Goal: Task Accomplishment & Management: Use online tool/utility

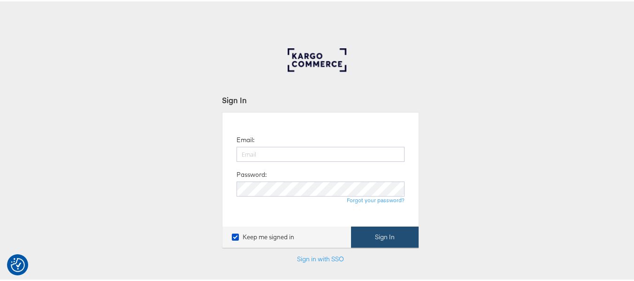
type input "aparna.doniparthi@kargo.com"
click at [379, 237] on button "Sign In" at bounding box center [385, 235] width 68 height 21
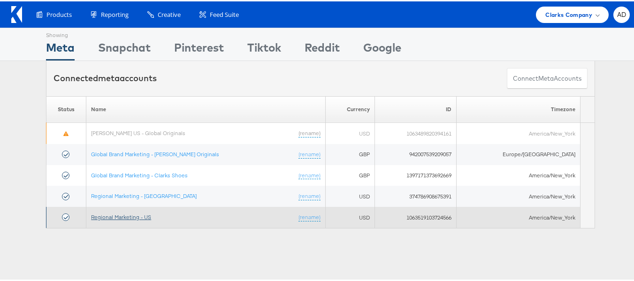
click at [133, 216] on link "Regional Marketing - US" at bounding box center [121, 215] width 60 height 7
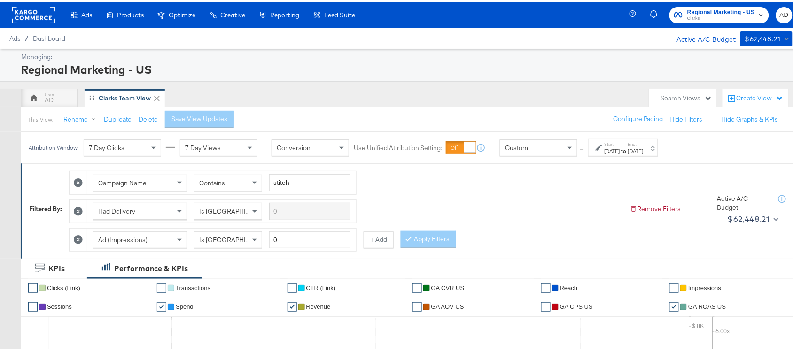
click at [710, 20] on span "Clarks" at bounding box center [721, 17] width 68 height 8
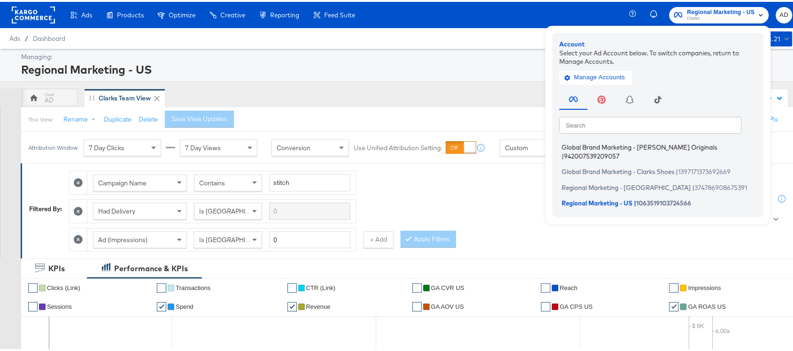
click at [620, 144] on span "Global Brand Marketing - [PERSON_NAME] Originals" at bounding box center [639, 146] width 155 height 8
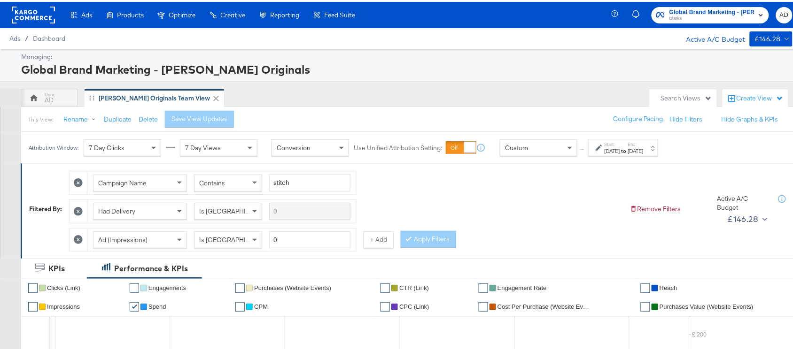
click at [169, 112] on div "Save View Updates" at bounding box center [203, 117] width 76 height 17
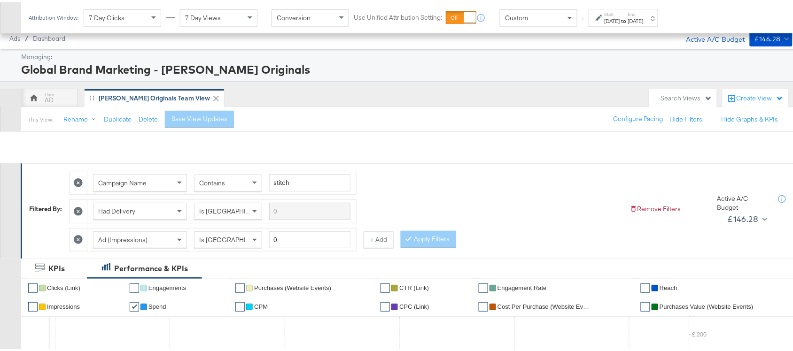
scroll to position [433, 0]
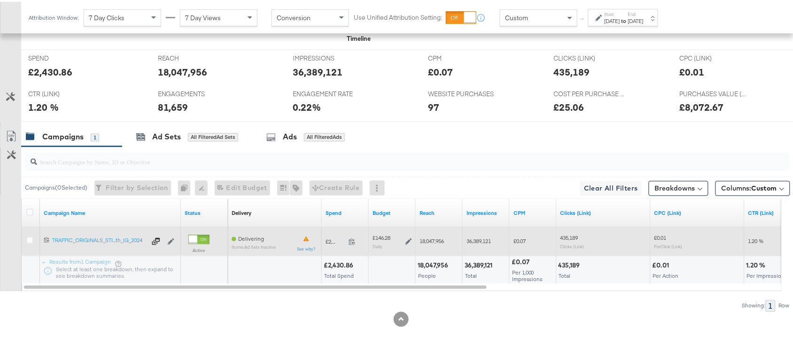
click at [405, 240] on icon at bounding box center [408, 240] width 7 height 7
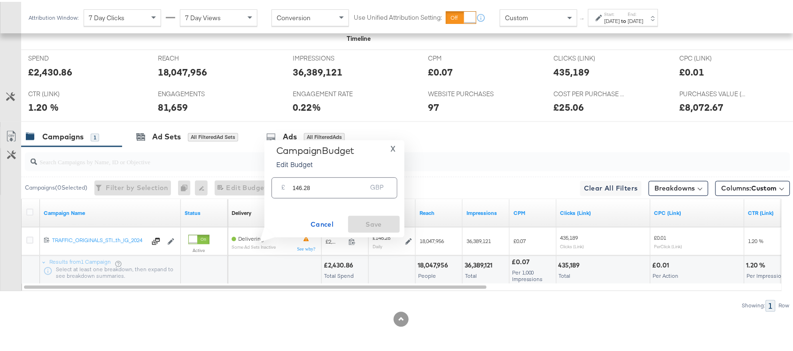
click at [331, 186] on input "146.28" at bounding box center [330, 182] width 74 height 20
paste input "£"
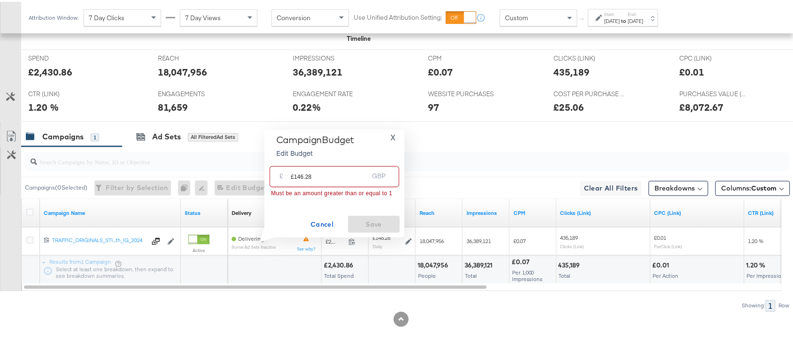
click at [296, 173] on input "£146.28" at bounding box center [329, 171] width 77 height 20
type input "146.28"
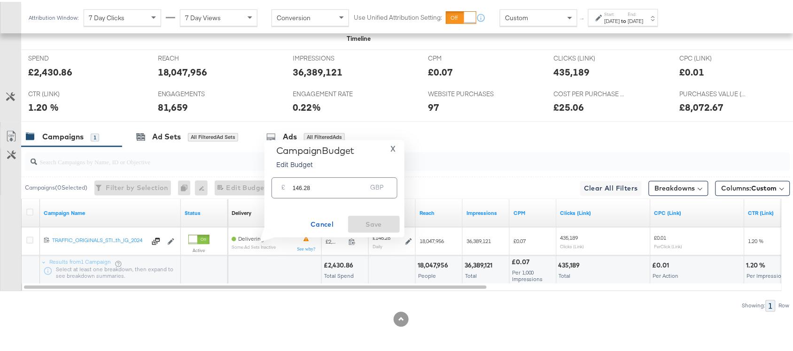
click at [393, 150] on span "X" at bounding box center [392, 146] width 5 height 13
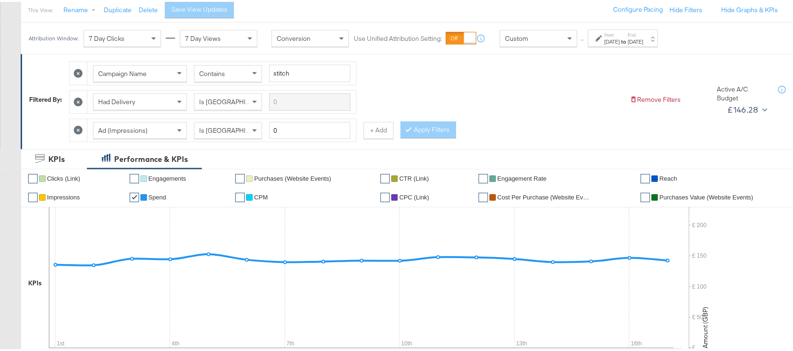
scroll to position [0, 0]
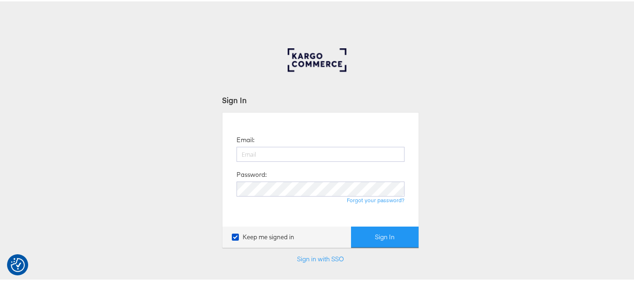
type input "aparna.doniparthi@kargo.com"
click at [351, 225] on button "Sign In" at bounding box center [385, 235] width 68 height 21
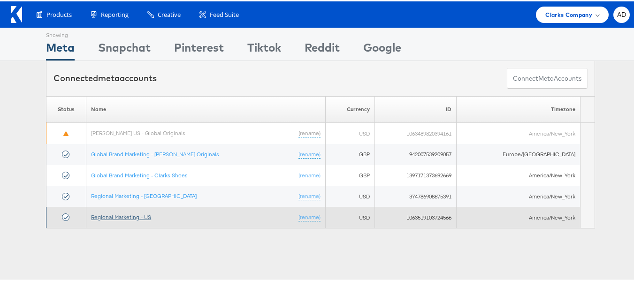
click at [130, 218] on link "Regional Marketing - US" at bounding box center [121, 215] width 60 height 7
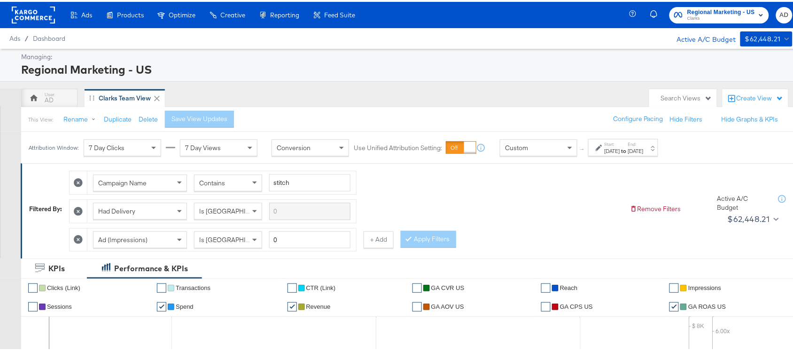
click at [561, 170] on div "Campaign Name Contains stitch Had Delivery Is Greater Than Ad (Impressions) Is …" at bounding box center [345, 206] width 553 height 85
click at [641, 100] on div "Search Views" at bounding box center [686, 96] width 51 height 9
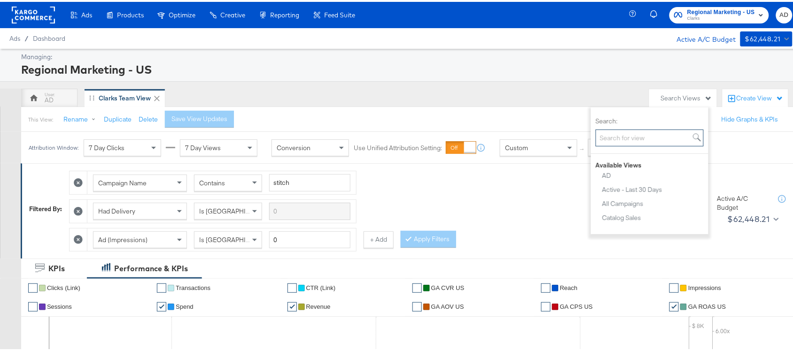
click at [641, 138] on input "Search:" at bounding box center [649, 136] width 108 height 17
type input "clarks"
click at [637, 170] on div "Clarks Team View" at bounding box center [628, 173] width 53 height 7
click at [570, 100] on div "AD Clarks Team View" at bounding box center [332, 96] width 623 height 19
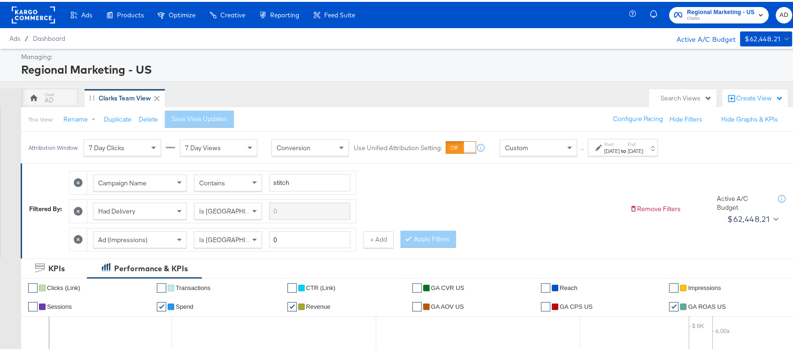
click at [516, 177] on div "Campaign Name Contains stitch Had Delivery Is Greater Than Ad (Impressions) Is …" at bounding box center [345, 206] width 553 height 85
click at [620, 153] on div "[DATE]" at bounding box center [611, 150] width 15 height 8
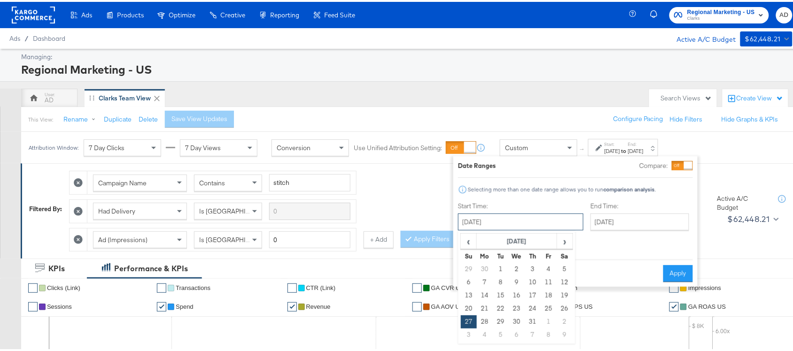
click at [514, 214] on input "July 27th 2025" at bounding box center [520, 220] width 125 height 17
click at [569, 240] on span "›" at bounding box center [564, 239] width 15 height 14
click at [468, 281] on td "10" at bounding box center [469, 293] width 16 height 13
type input "August 10th 2025"
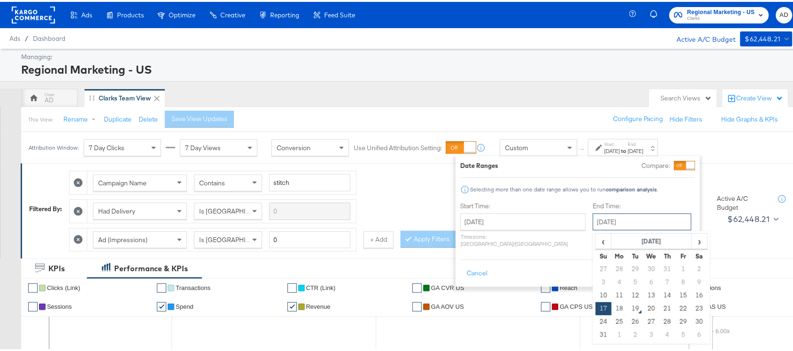
click at [634, 219] on input "August 17th 2025" at bounding box center [642, 220] width 99 height 17
click at [641, 281] on td "16" at bounding box center [699, 293] width 16 height 13
type input "August 16th 2025"
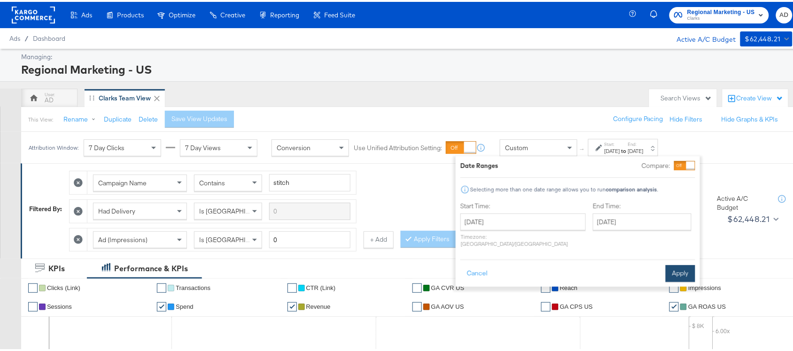
click at [641, 263] on button "Apply" at bounding box center [680, 271] width 30 height 17
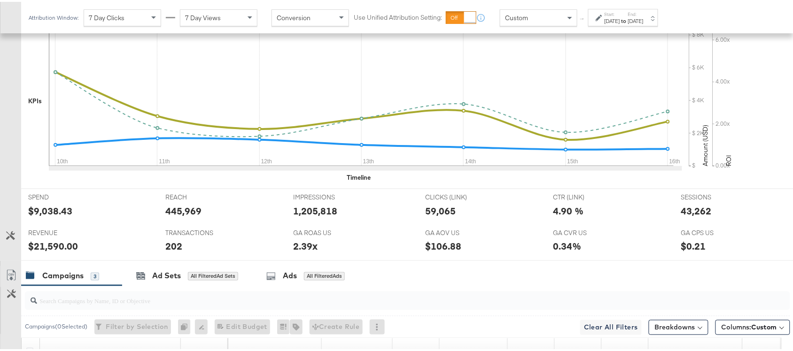
scroll to position [383, 0]
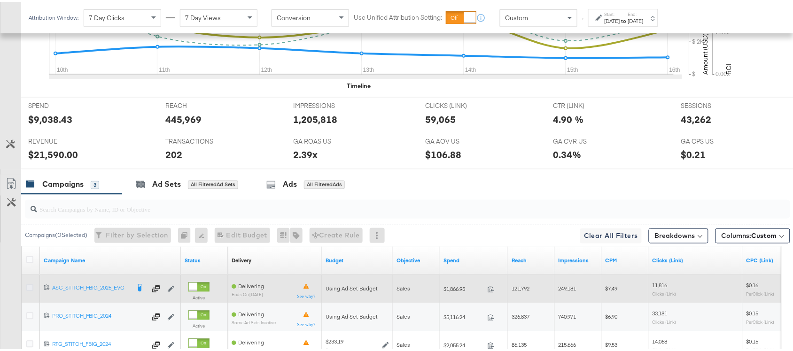
click at [29, 281] on icon at bounding box center [29, 286] width 7 height 7
click at [0, 0] on input "checkbox" at bounding box center [0, 0] width 0 height 0
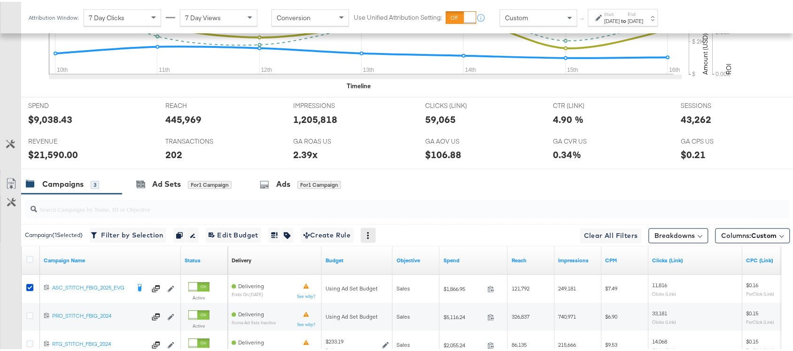
scroll to position [489, 0]
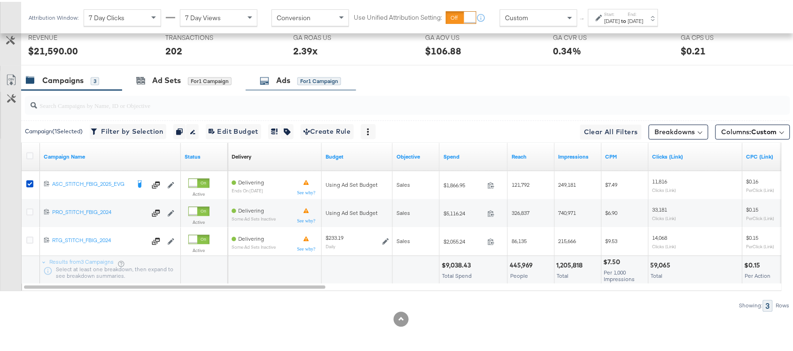
click at [278, 84] on div "Ads" at bounding box center [283, 79] width 14 height 11
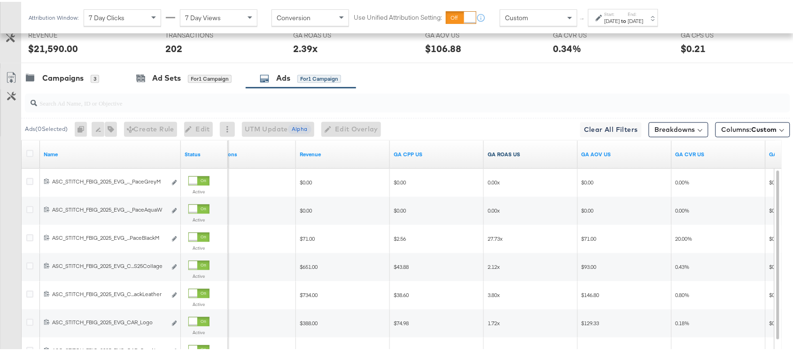
click at [529, 157] on link "GA ROAS US" at bounding box center [530, 153] width 86 height 8
drag, startPoint x: 523, startPoint y: 157, endPoint x: 511, endPoint y: 156, distance: 11.8
click at [511, 156] on link "GA ROAS US ↓" at bounding box center [530, 153] width 86 height 8
click at [511, 156] on link "GA ROAS US ↑" at bounding box center [530, 153] width 86 height 8
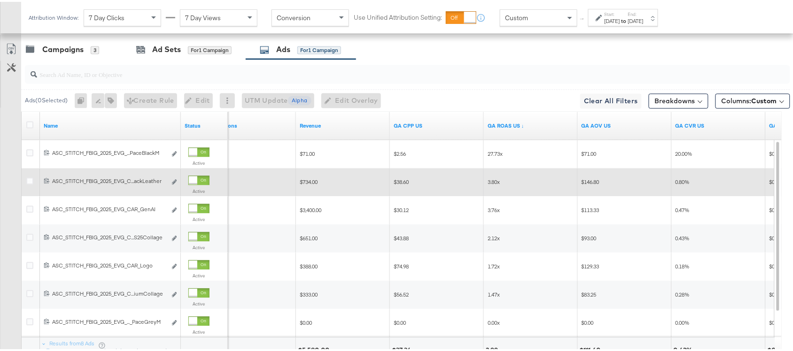
scroll to position [517, 0]
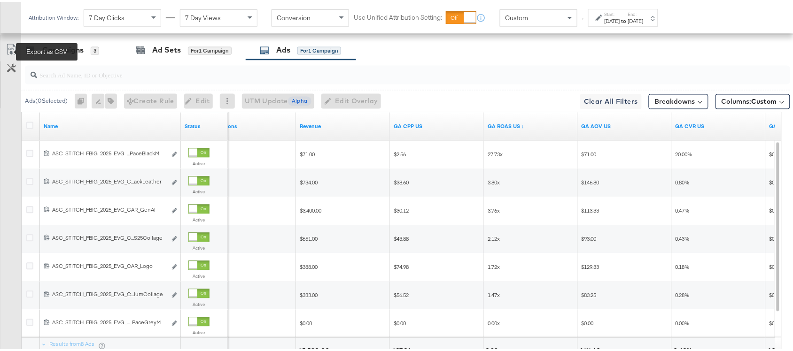
click at [10, 54] on icon at bounding box center [11, 49] width 6 height 7
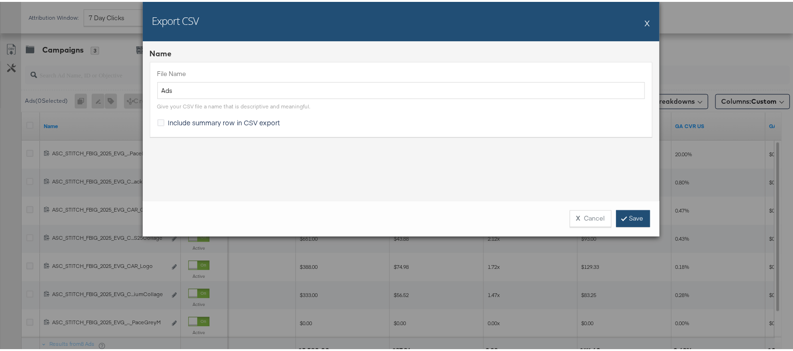
click at [624, 217] on link "Save" at bounding box center [633, 216] width 34 height 17
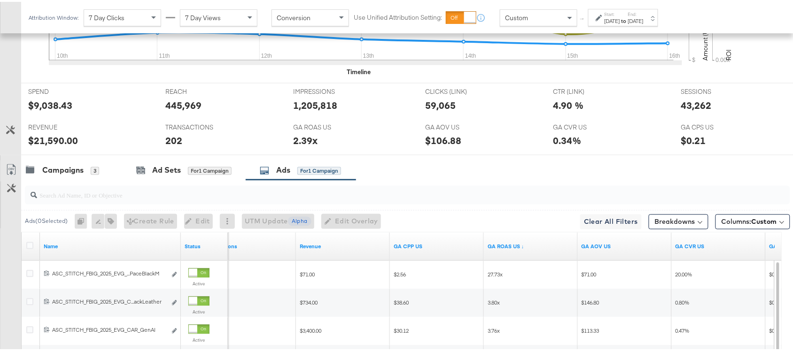
scroll to position [398, 0]
click at [462, 178] on div "Campaigns 3 Ad Sets for 1 Campaign Ads for 1 Campaign" at bounding box center [411, 168] width 780 height 20
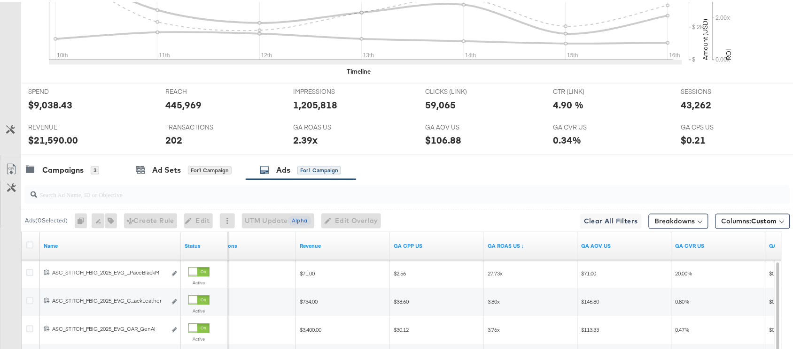
scroll to position [0, 0]
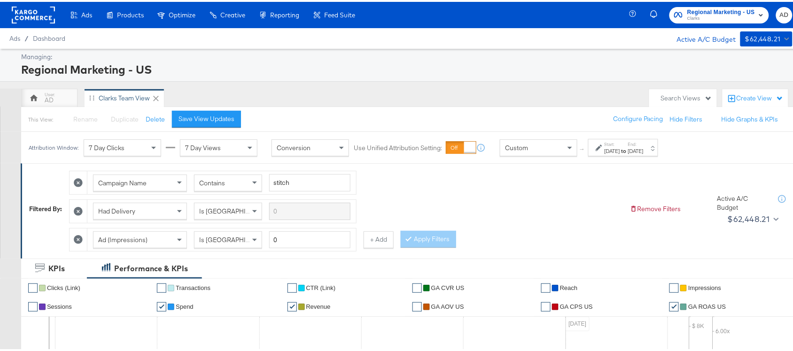
click at [628, 151] on strong "to" at bounding box center [624, 149] width 8 height 7
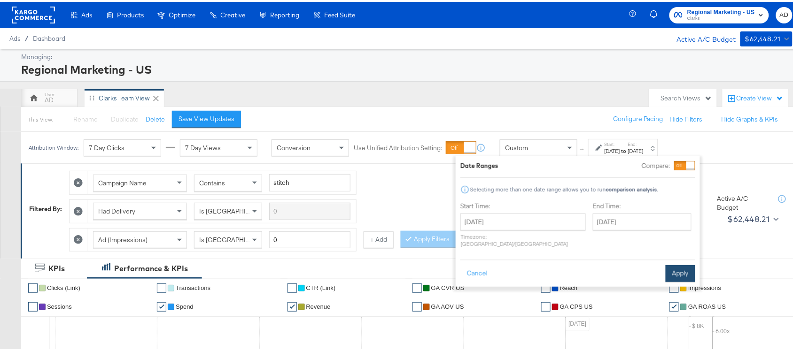
click at [641, 266] on button "Apply" at bounding box center [680, 271] width 30 height 17
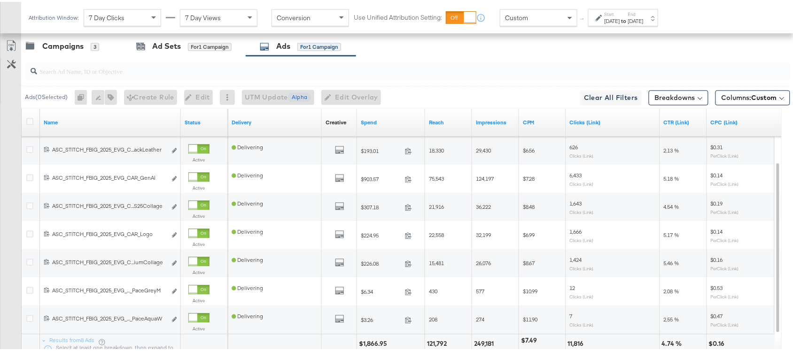
scroll to position [524, 0]
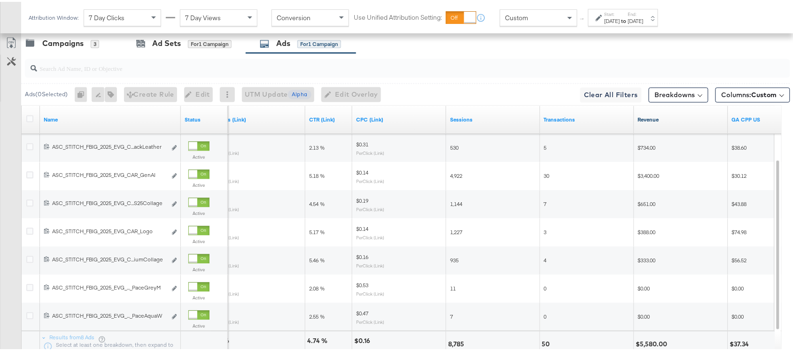
click at [641, 121] on link "Revenue" at bounding box center [681, 119] width 86 height 8
click at [641, 122] on link "Revenue ↓" at bounding box center [681, 119] width 86 height 8
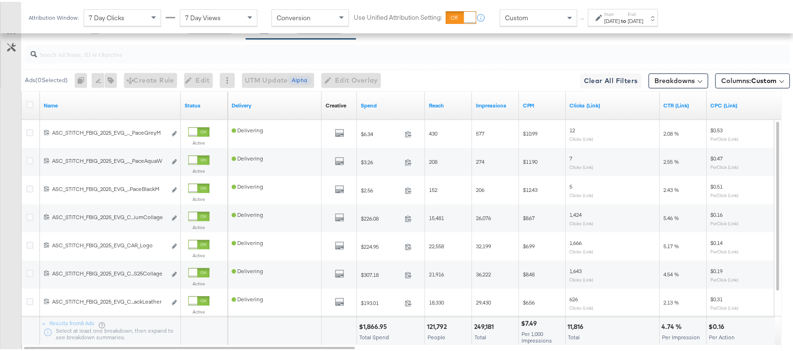
scroll to position [537, 0]
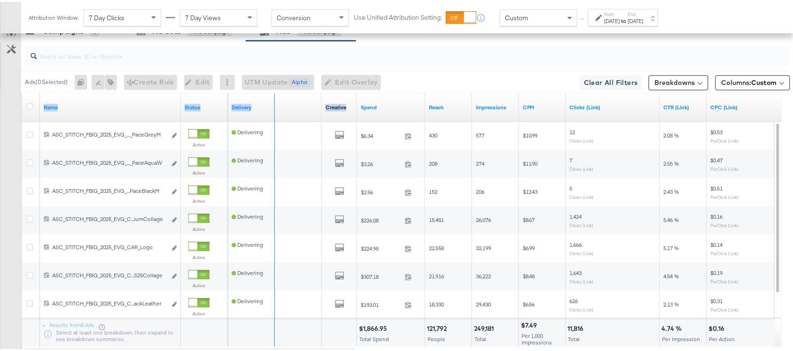
drag, startPoint x: 178, startPoint y: 100, endPoint x: 328, endPoint y: 113, distance: 149.9
click at [22, 92] on div "Name Status Delivery Creative Sorting Unavailable Spend Reach Impressions CPM C…" at bounding box center [22, 92] width 0 height 0
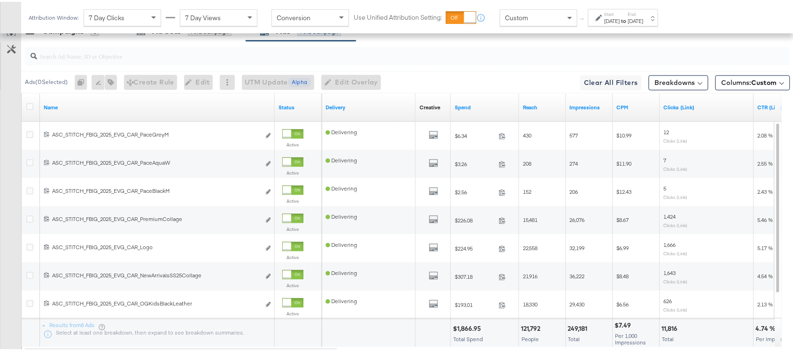
click at [421, 65] on div at bounding box center [407, 54] width 765 height 23
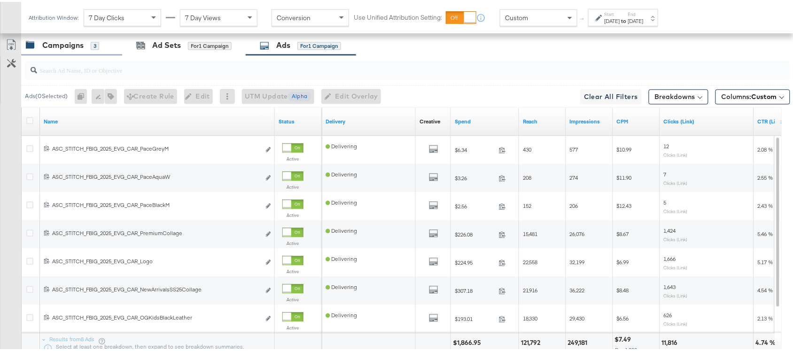
scroll to position [519, 0]
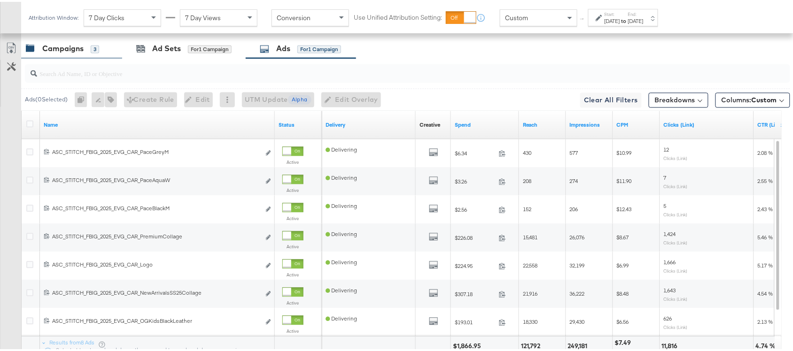
click at [64, 53] on div "Campaigns" at bounding box center [62, 47] width 41 height 11
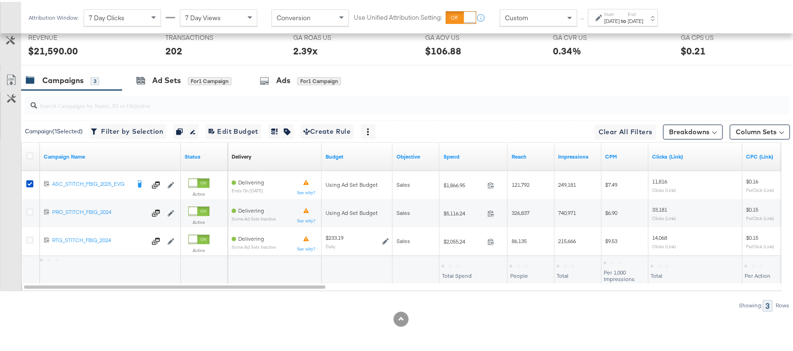
scroll to position [489, 0]
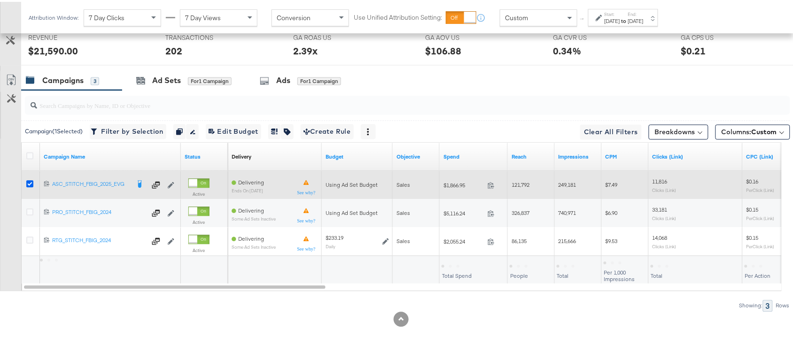
click at [31, 183] on icon at bounding box center [29, 182] width 7 height 7
click at [0, 0] on input "checkbox" at bounding box center [0, 0] width 0 height 0
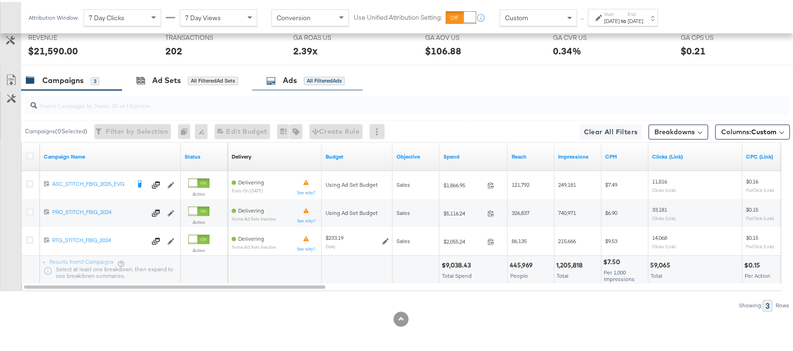
click at [286, 80] on div "Ads" at bounding box center [290, 79] width 14 height 11
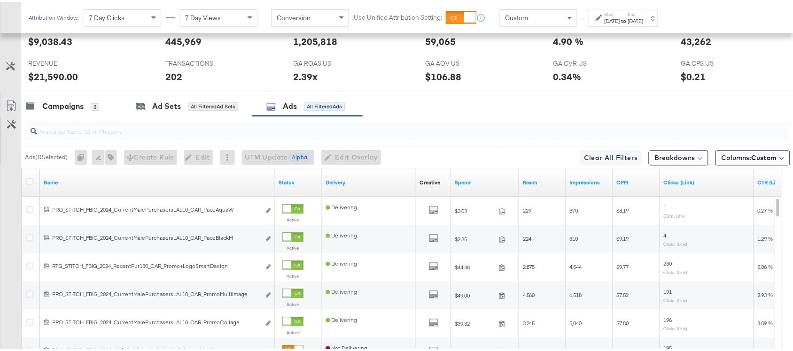
scroll to position [519, 0]
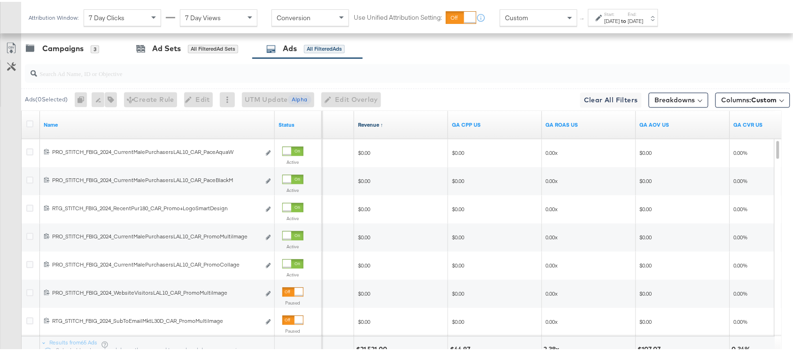
click at [379, 126] on link "Revenue ↑" at bounding box center [401, 124] width 86 height 8
click at [379, 126] on link "Revenue ↓" at bounding box center [401, 124] width 86 height 8
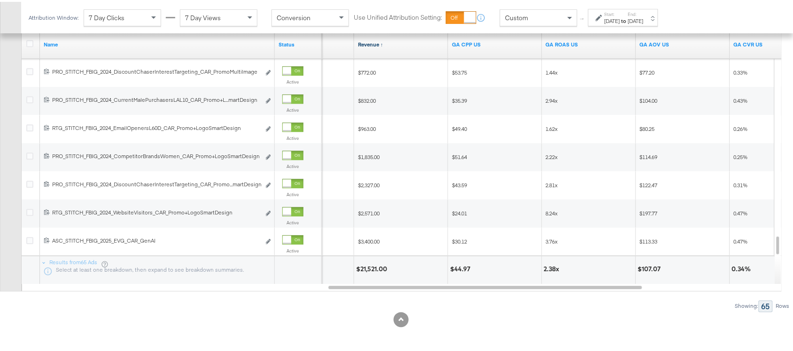
click at [382, 41] on link "Revenue ↑" at bounding box center [401, 43] width 86 height 8
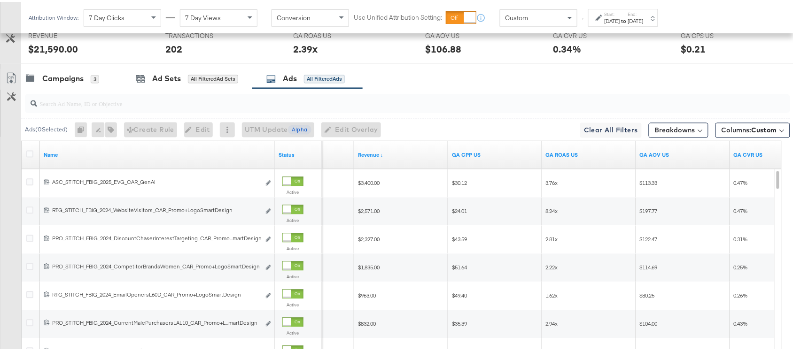
scroll to position [489, 0]
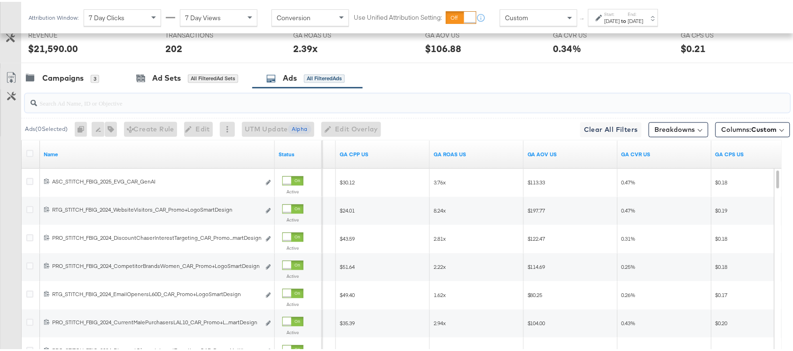
click at [64, 107] on input "search" at bounding box center [378, 98] width 683 height 18
paste input "promo+logo"
click at [97, 104] on input "promo+logo" at bounding box center [378, 98] width 683 height 18
type input "promo+logo"
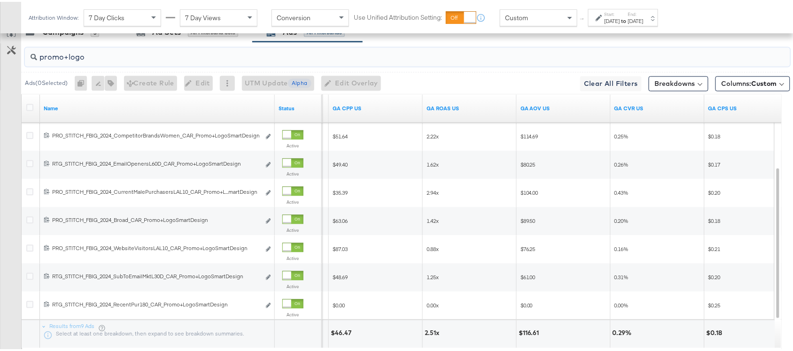
scroll to position [602, 0]
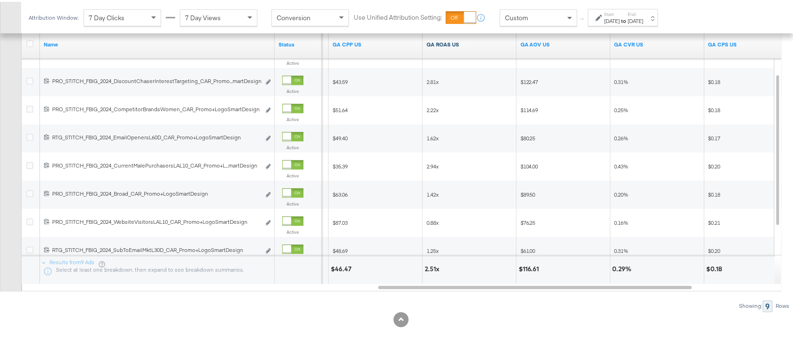
click at [460, 40] on link "GA ROAS US" at bounding box center [469, 43] width 86 height 8
click at [461, 43] on link "GA ROAS US ↓" at bounding box center [469, 43] width 86 height 8
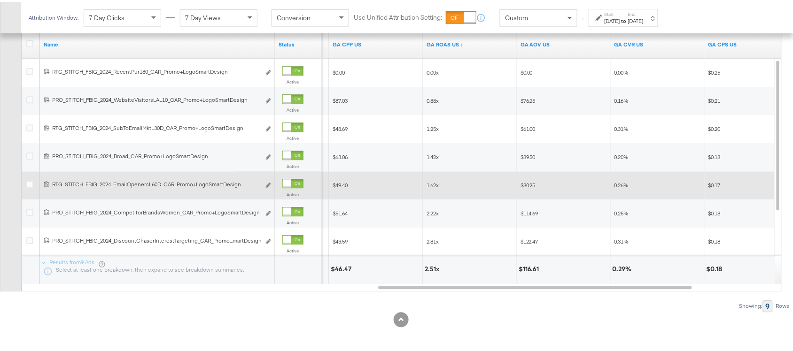
scroll to position [538, 0]
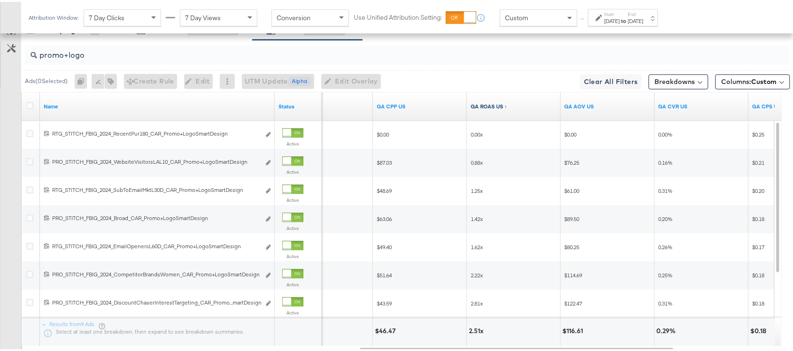
click at [505, 106] on link "GA ROAS US ↑" at bounding box center [513, 105] width 86 height 8
click at [119, 59] on input "promo+logo" at bounding box center [378, 49] width 683 height 18
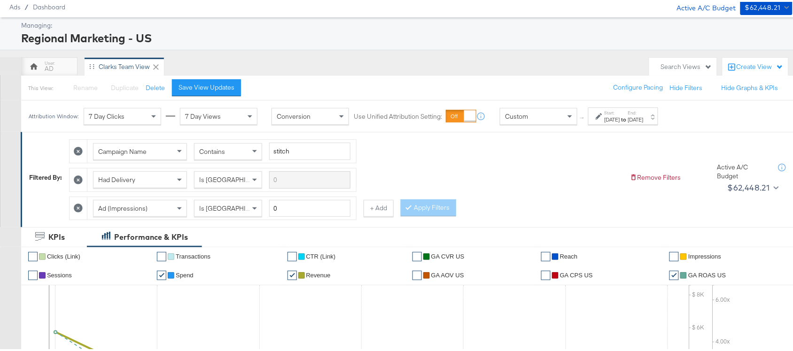
scroll to position [0, 0]
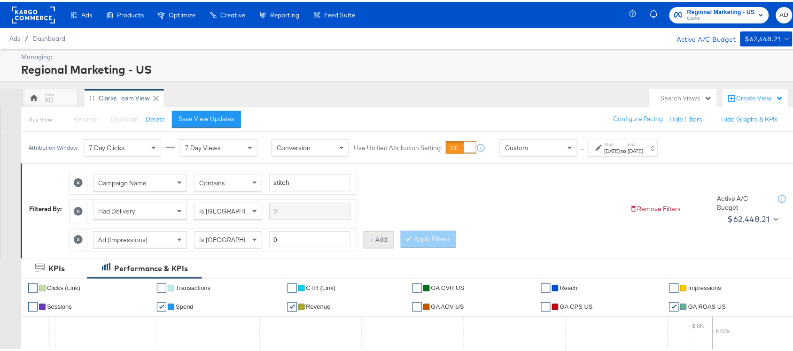
click at [371, 237] on button "+ Add" at bounding box center [378, 238] width 30 height 17
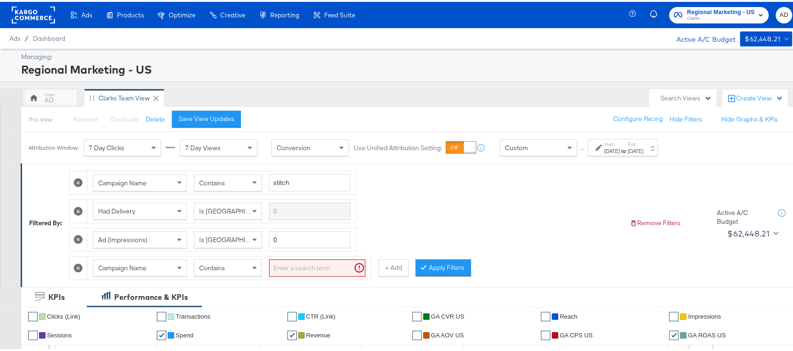
scroll to position [130, 0]
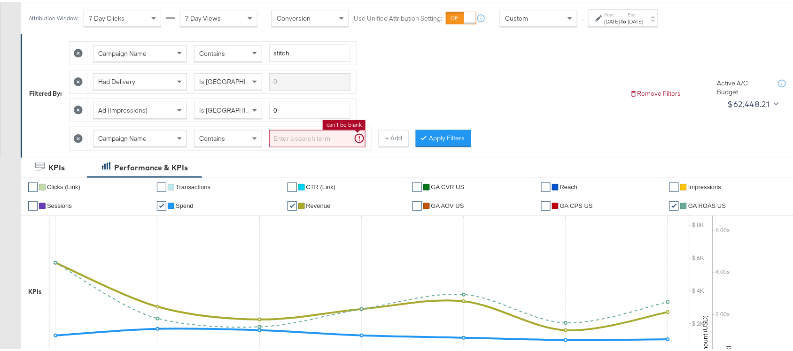
click at [286, 141] on input "search" at bounding box center [317, 136] width 96 height 17
paste input "promo+logo"
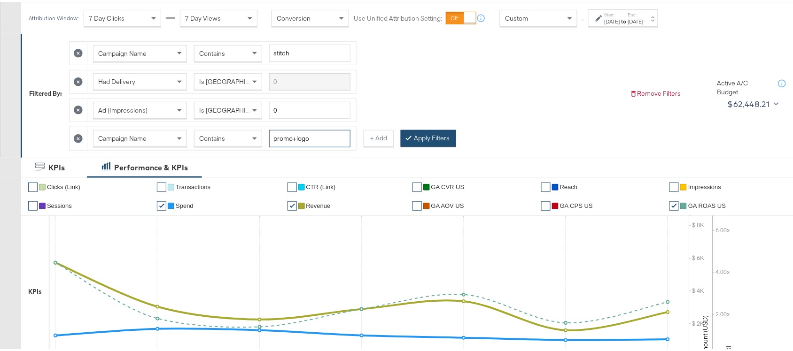
type input "promo+logo"
click at [425, 140] on button "Apply Filters" at bounding box center [428, 136] width 55 height 17
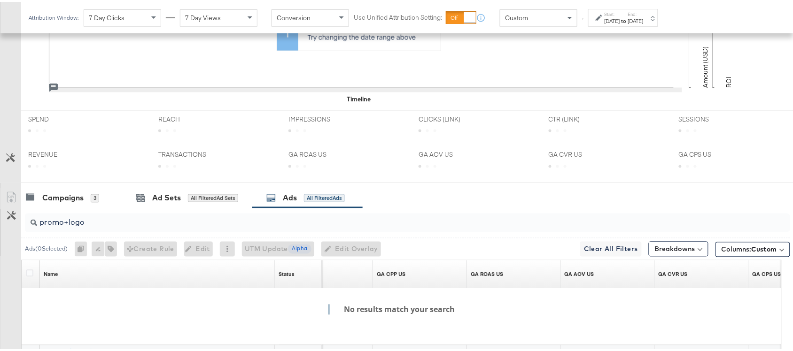
scroll to position [490, 0]
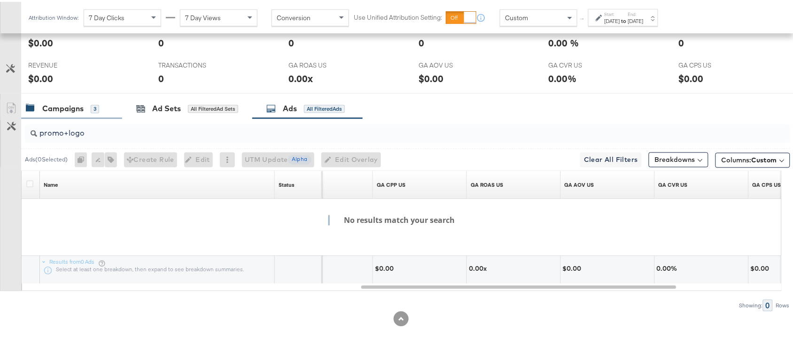
click at [57, 107] on div "Campaigns" at bounding box center [62, 107] width 41 height 11
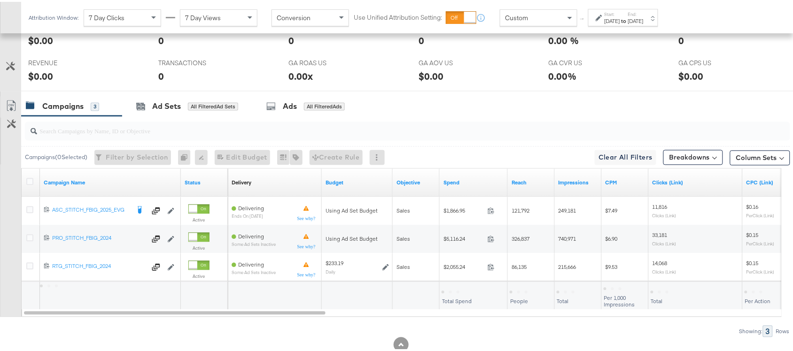
scroll to position [518, 0]
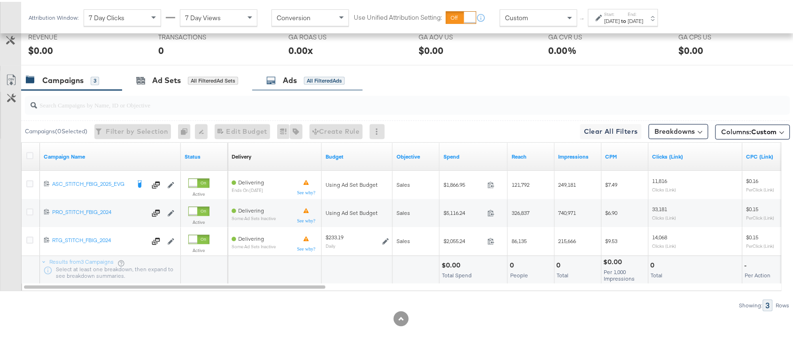
click at [289, 84] on div "Ads" at bounding box center [290, 79] width 14 height 11
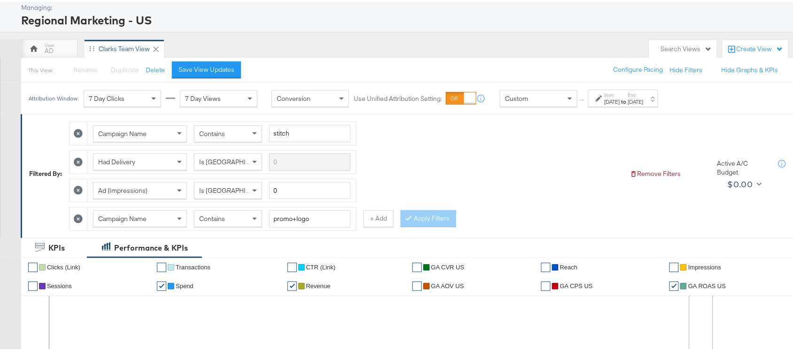
scroll to position [48, 0]
click at [80, 137] on icon at bounding box center [78, 132] width 9 height 9
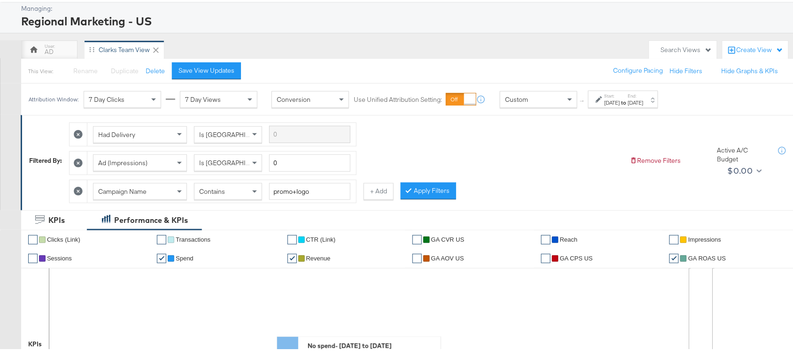
click at [80, 137] on icon at bounding box center [78, 132] width 9 height 9
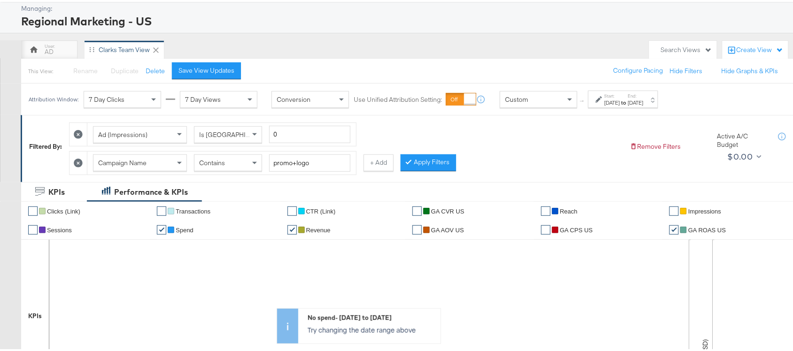
click at [80, 137] on icon at bounding box center [78, 132] width 9 height 9
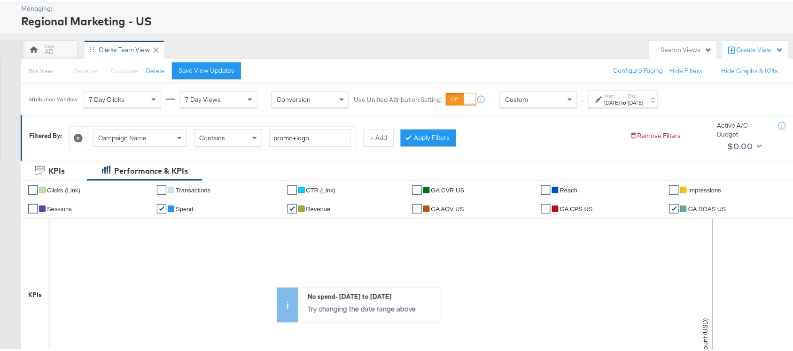
click at [501, 138] on div "Campaign Name Contains promo+logo + Add Apply Filters" at bounding box center [345, 134] width 553 height 29
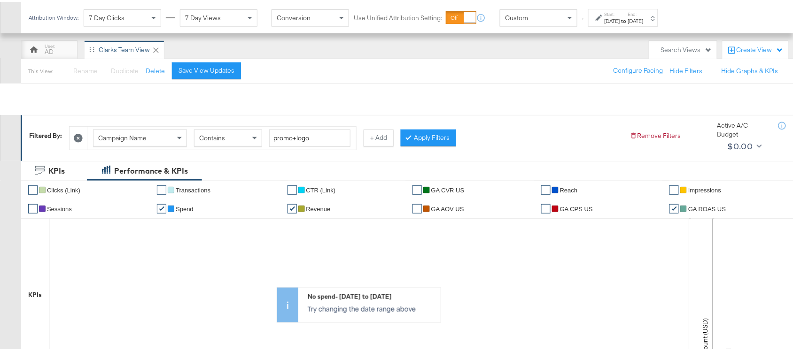
scroll to position [410, 0]
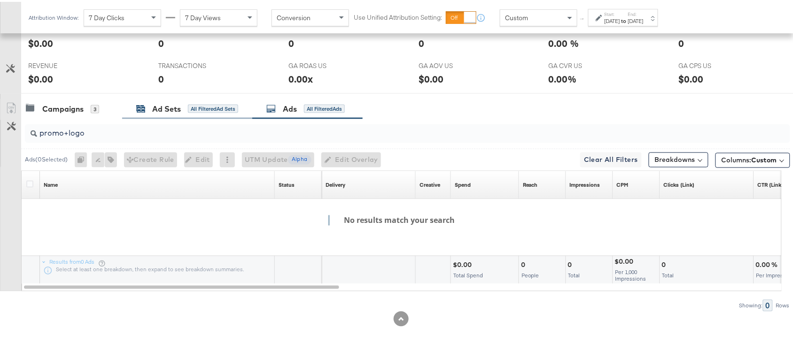
click at [164, 110] on div "Ad Sets" at bounding box center [166, 107] width 29 height 11
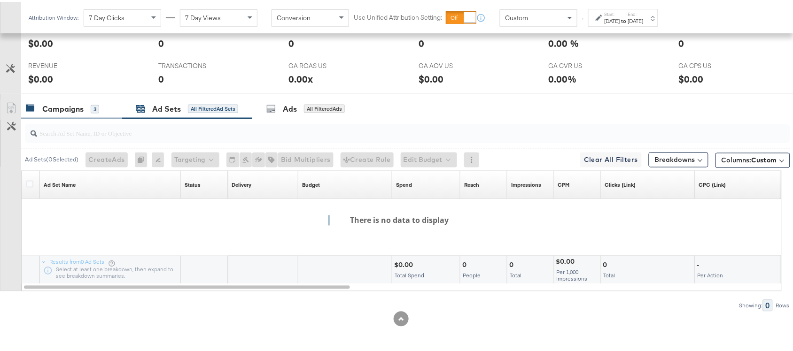
click at [52, 113] on div "Campaigns 3" at bounding box center [71, 107] width 101 height 20
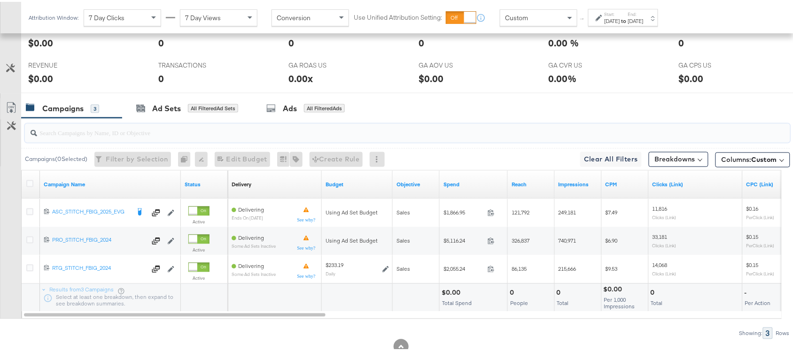
click at [104, 137] on input "search" at bounding box center [378, 127] width 683 height 18
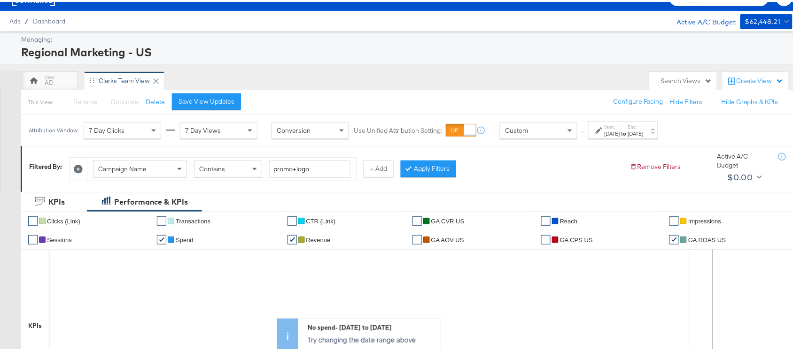
scroll to position [14, 0]
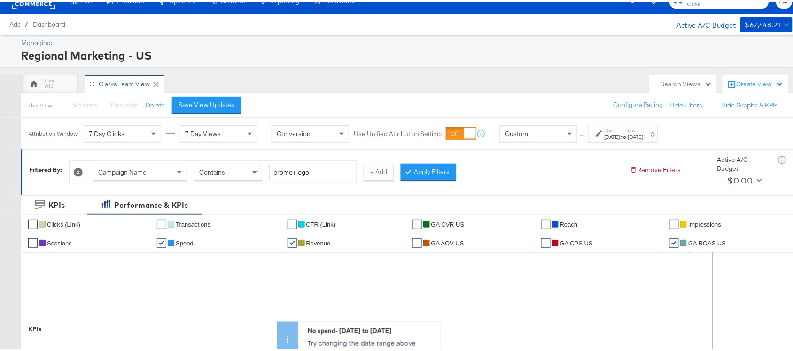
click at [79, 169] on icon at bounding box center [78, 170] width 9 height 9
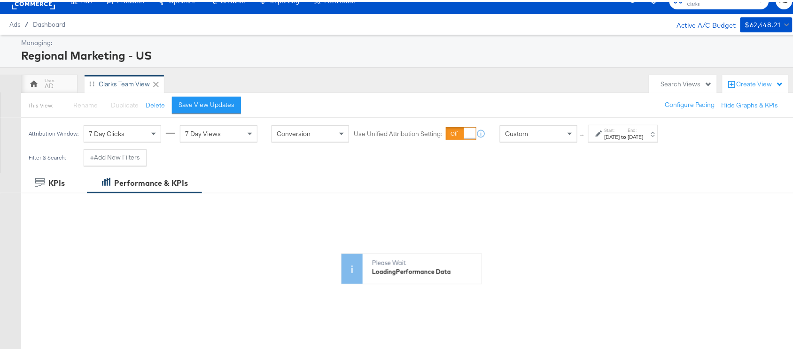
click at [308, 170] on div "Filter & Search: + Add New Filters" at bounding box center [400, 159] width 801 height 24
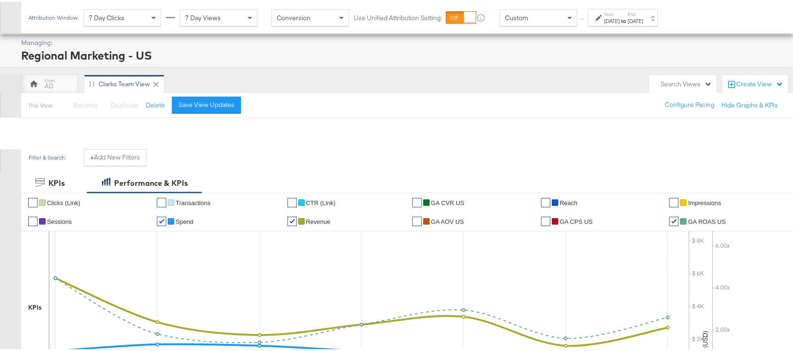
scroll to position [388, 0]
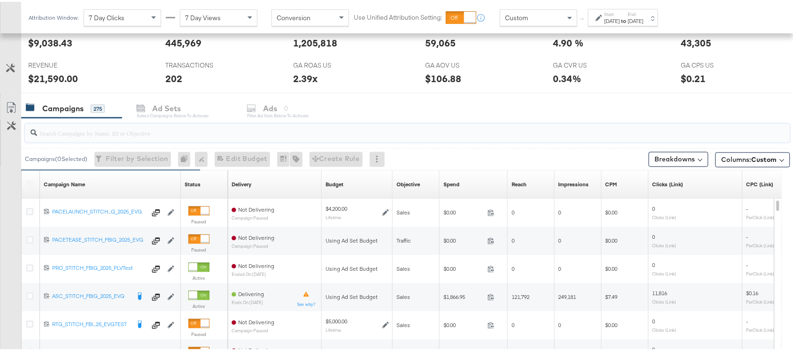
click at [92, 124] on input "search" at bounding box center [378, 127] width 683 height 18
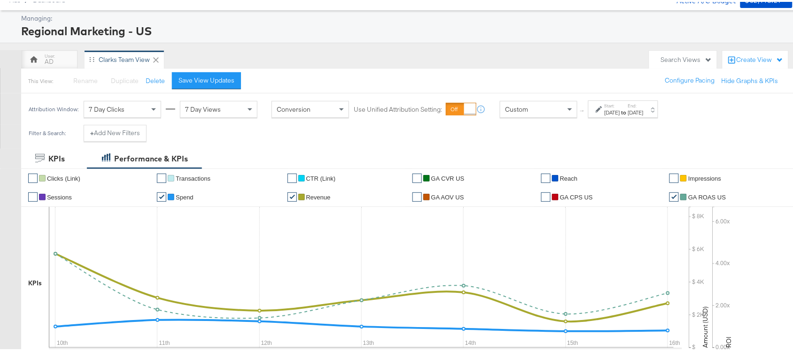
scroll to position [0, 0]
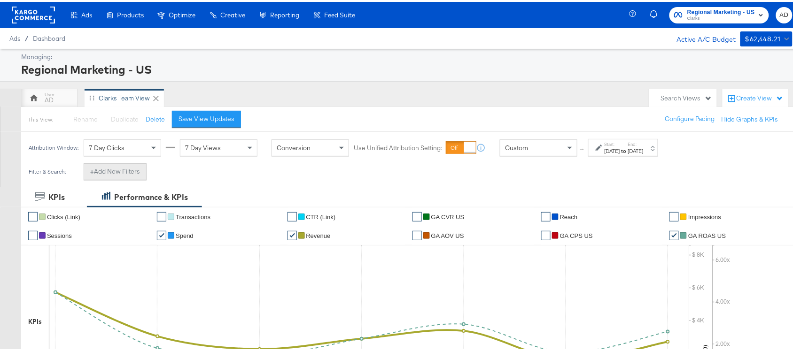
click at [92, 171] on button "+ Add New Filters" at bounding box center [115, 170] width 63 height 17
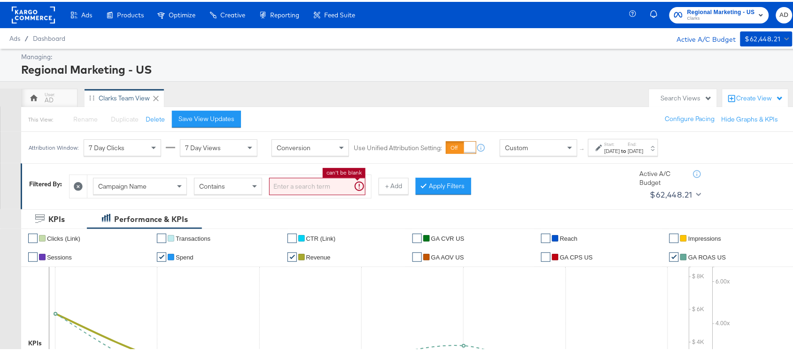
click at [285, 185] on input "search" at bounding box center [317, 184] width 96 height 17
paste input "promo+logo"
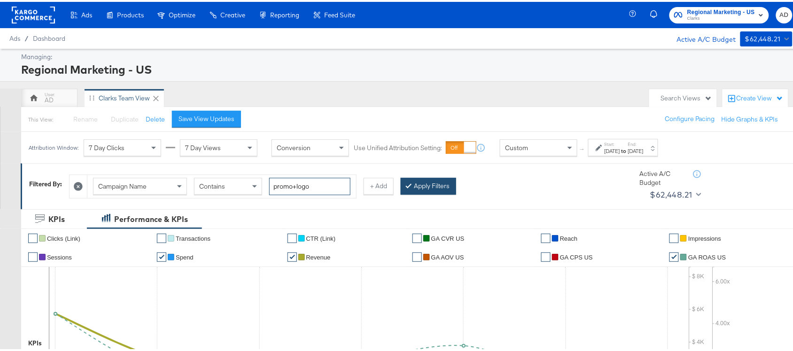
type input "promo+logo"
click at [438, 190] on button "Apply Filters" at bounding box center [428, 184] width 55 height 17
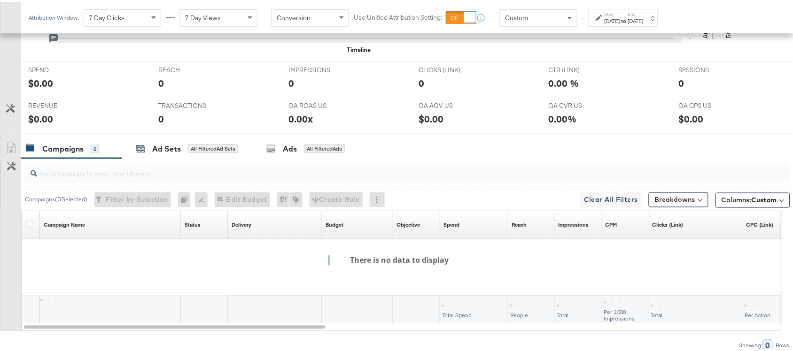
scroll to position [410, 0]
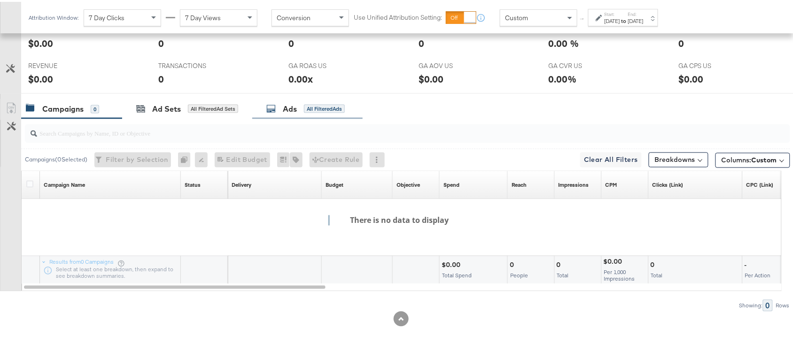
click at [285, 99] on div "Ads All Filtered Ads" at bounding box center [307, 107] width 110 height 20
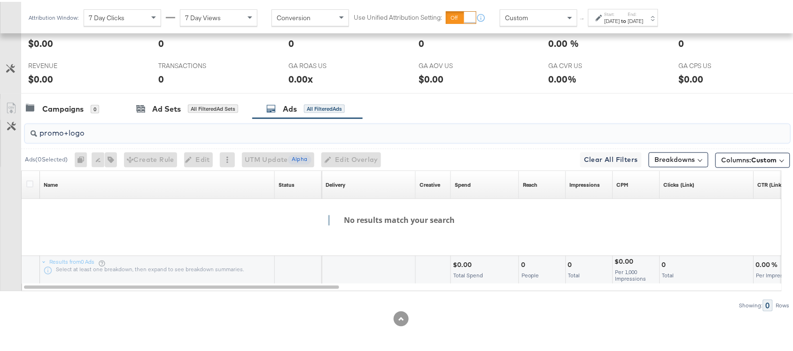
click at [101, 132] on input "promo+logo" at bounding box center [378, 128] width 683 height 18
click at [449, 131] on input "search" at bounding box center [378, 128] width 683 height 18
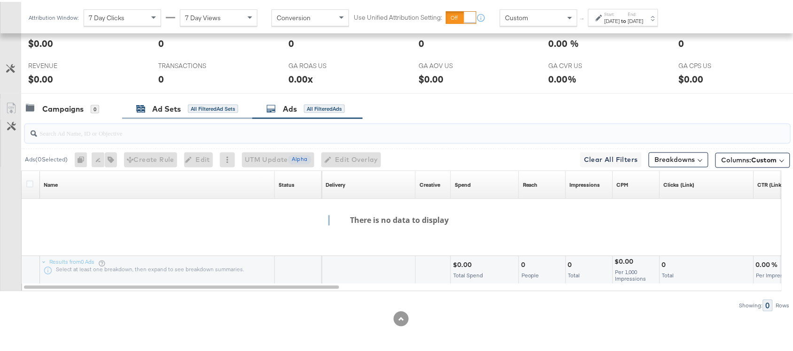
click at [140, 108] on icon at bounding box center [139, 106] width 4 height 3
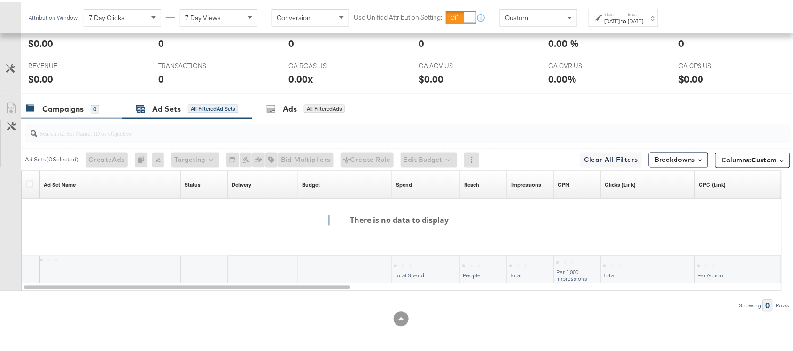
click at [39, 109] on div "Campaigns 0" at bounding box center [62, 107] width 73 height 11
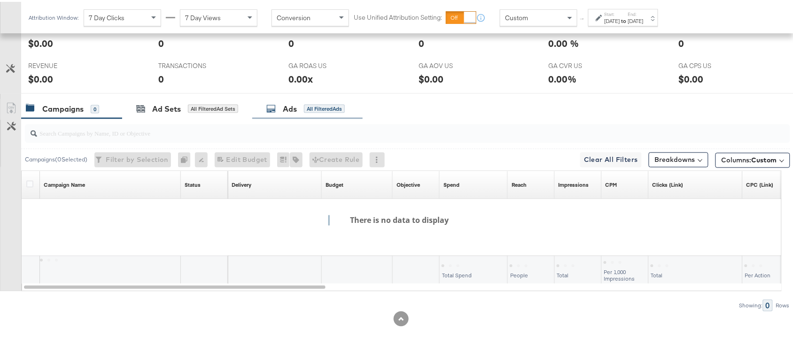
scroll to position [0, 0]
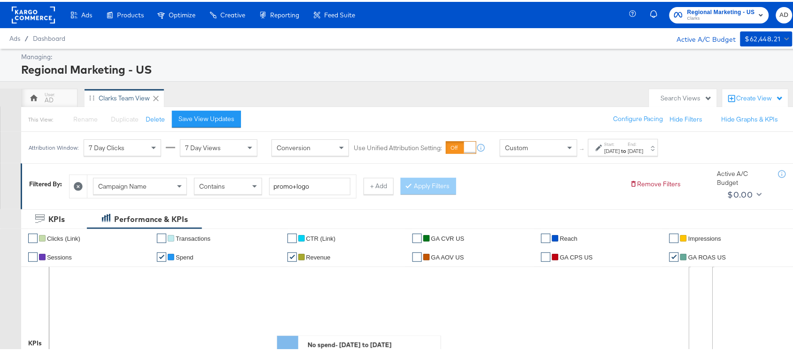
click at [80, 188] on icon at bounding box center [78, 184] width 9 height 9
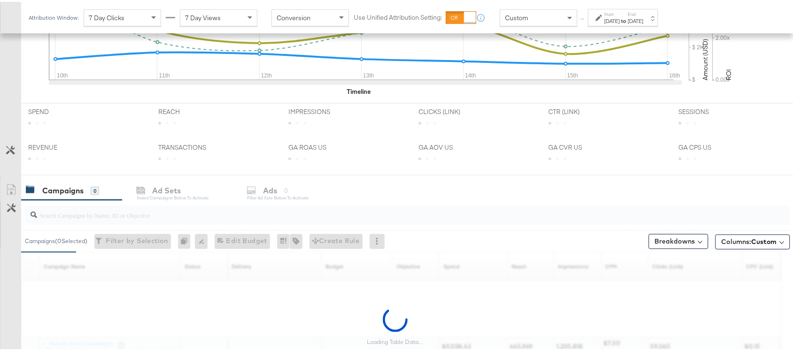
scroll to position [313, 0]
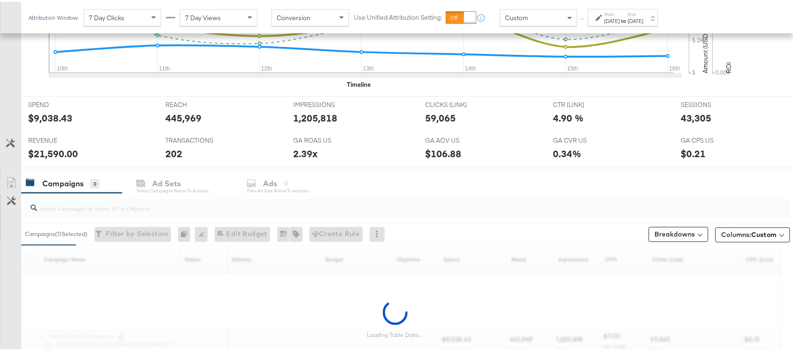
click at [71, 214] on div at bounding box center [407, 206] width 765 height 19
paste input "promo+logo"
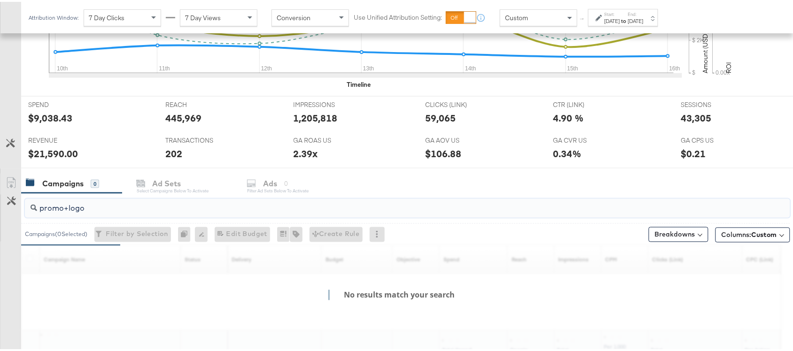
type input "promo+logo"
click at [273, 190] on div "Campaigns 0 Ad Sets Select Campaigns below to activate Ads 0 Filter Ad Sets bel…" at bounding box center [411, 182] width 780 height 20
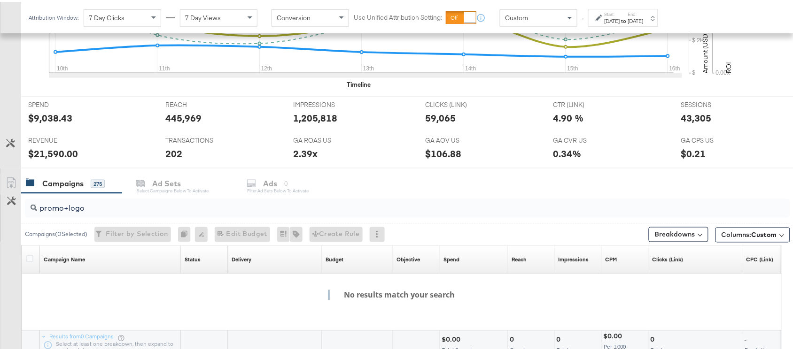
click at [259, 180] on div "Campaigns 275 Ad Sets Select Campaigns below to activate Ads 0 Filter Ad Sets b…" at bounding box center [411, 182] width 780 height 20
click at [271, 182] on div "Campaigns 275 Ad Sets Select Campaigns below to activate Ads 0 Filter Ad Sets b…" at bounding box center [411, 182] width 780 height 20
click at [121, 202] on input "promo+logo" at bounding box center [378, 202] width 683 height 18
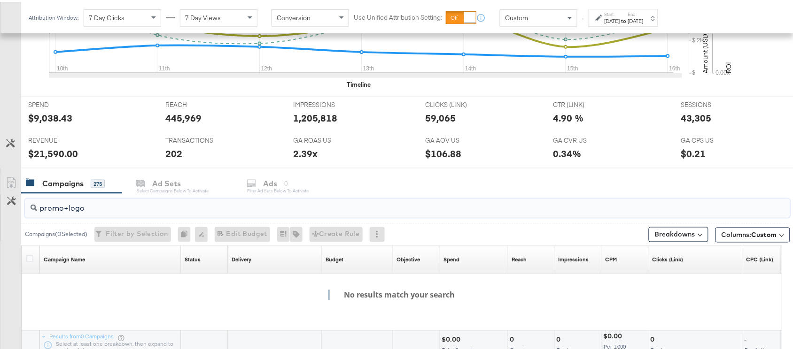
click at [121, 202] on input "promo+logo" at bounding box center [378, 202] width 683 height 18
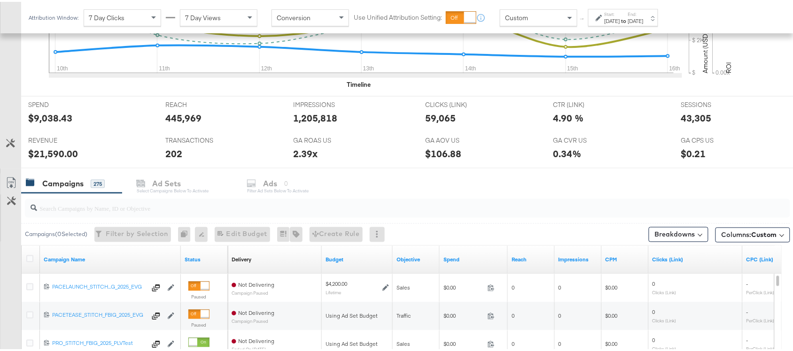
click at [337, 172] on div "Campaigns 275 Ad Sets Select Campaigns below to activate Ads 0 Filter Ad Sets b…" at bounding box center [411, 182] width 780 height 20
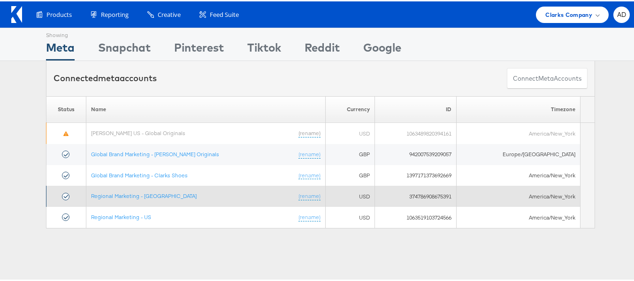
click at [361, 196] on td "USD" at bounding box center [349, 195] width 49 height 21
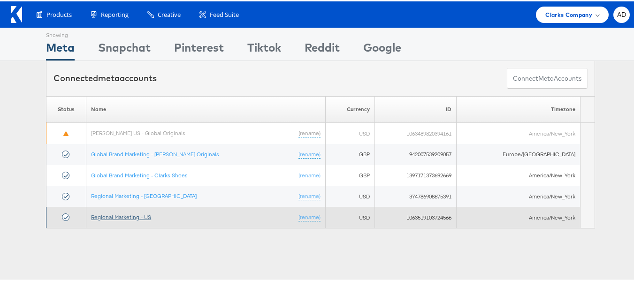
click at [116, 216] on link "Regional Marketing - US" at bounding box center [121, 215] width 60 height 7
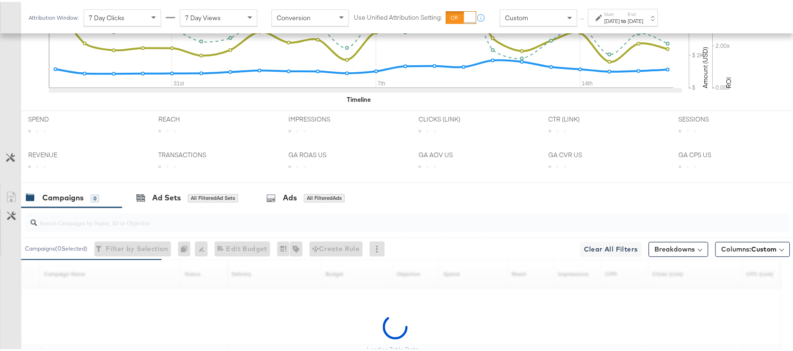
scroll to position [461, 0]
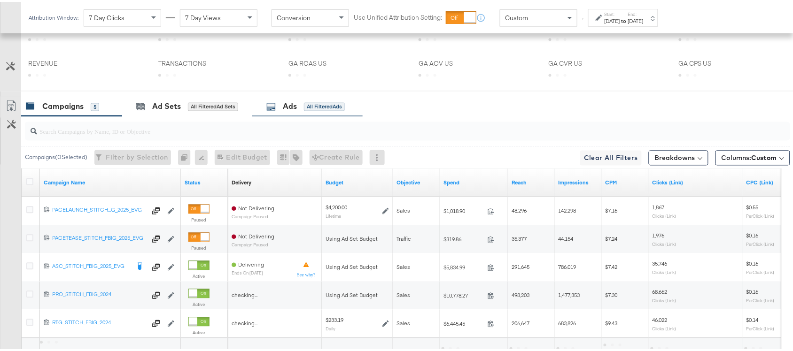
click at [278, 110] on div "Ads All Filtered Ads" at bounding box center [305, 105] width 78 height 11
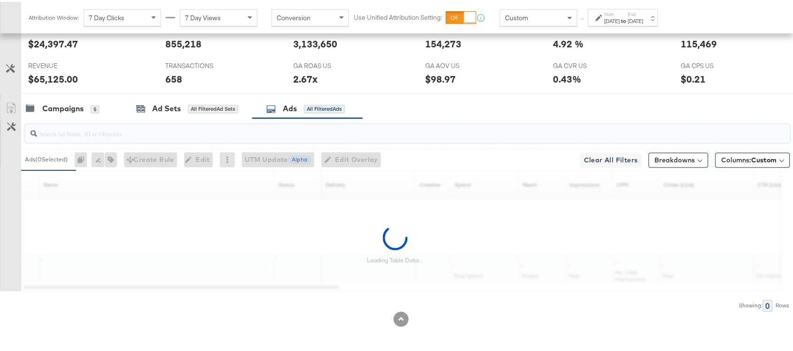
click at [109, 132] on input "search" at bounding box center [378, 128] width 683 height 18
paste input "promo+logo"
type input "promo+logo"
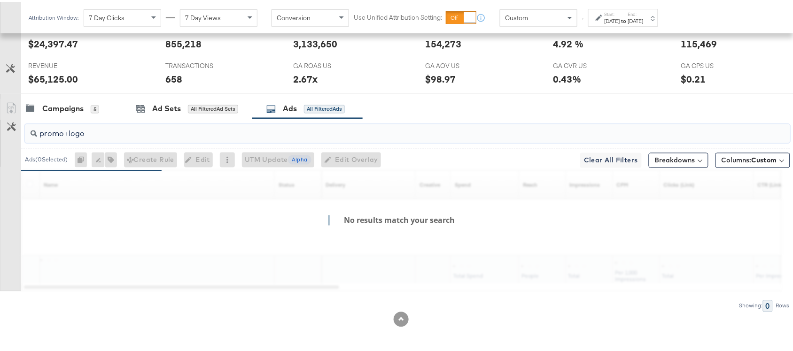
click at [109, 132] on input "promo+logo" at bounding box center [378, 128] width 683 height 18
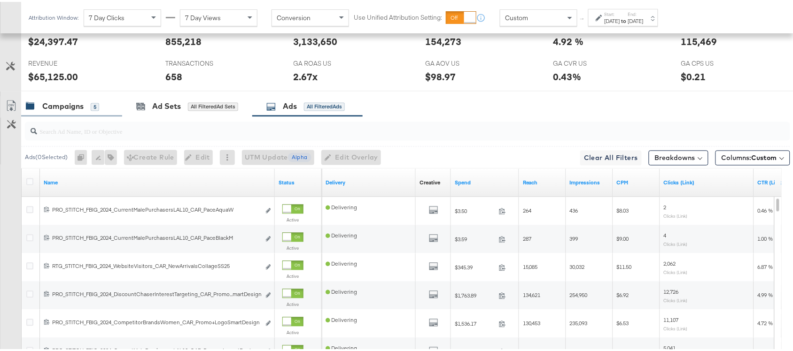
click at [62, 106] on div "Campaigns" at bounding box center [62, 105] width 41 height 11
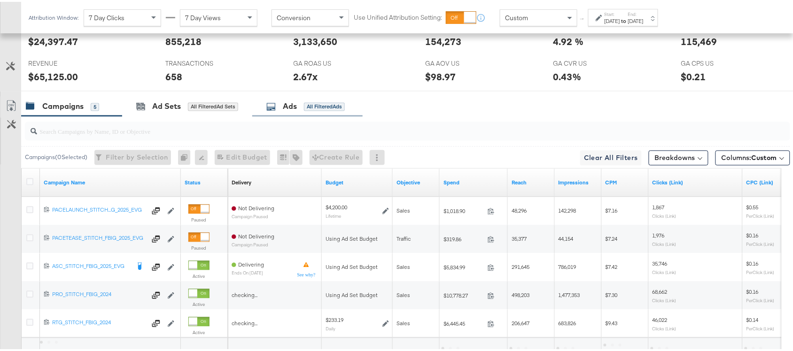
click at [297, 103] on div "Ads" at bounding box center [290, 105] width 14 height 11
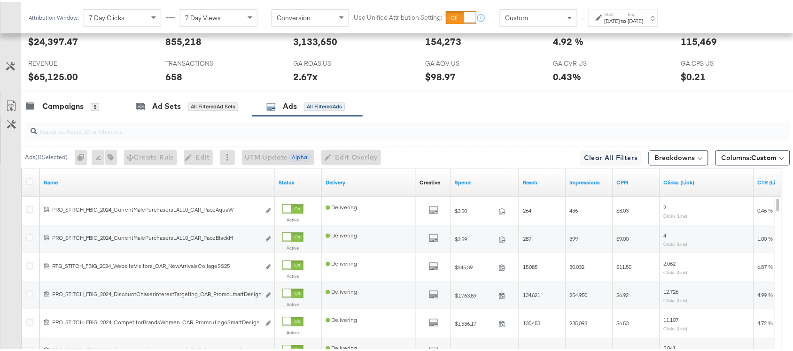
click at [643, 17] on div "[DATE]" at bounding box center [635, 19] width 15 height 8
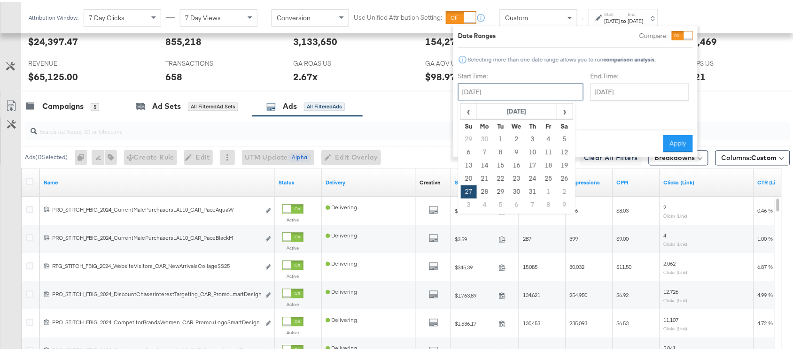
click at [491, 84] on input "July 27th 2025" at bounding box center [520, 90] width 125 height 17
click at [564, 110] on span "›" at bounding box center [564, 109] width 15 height 14
click at [466, 160] on td "10" at bounding box center [469, 163] width 16 height 13
type input "August 10th 2025"
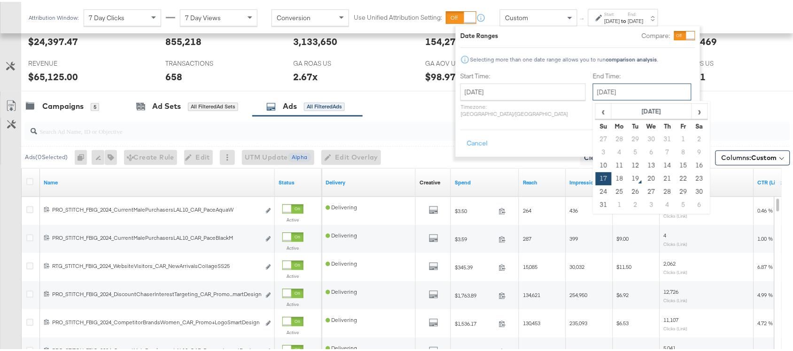
click at [627, 94] on input "August 17th 2025" at bounding box center [642, 90] width 99 height 17
click at [691, 165] on td "16" at bounding box center [699, 163] width 16 height 13
type input "August 16th 2025"
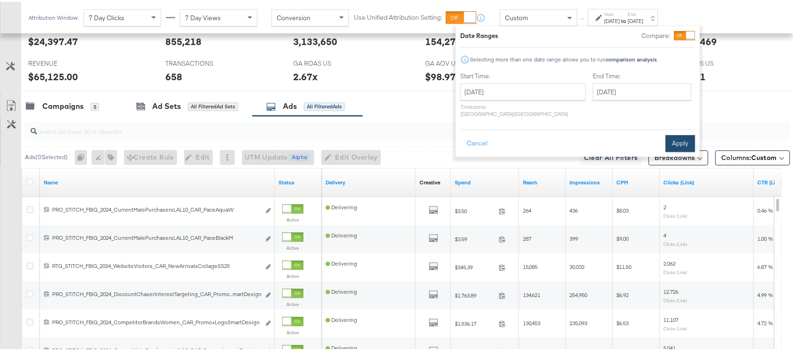
click at [682, 134] on button "Apply" at bounding box center [680, 141] width 30 height 17
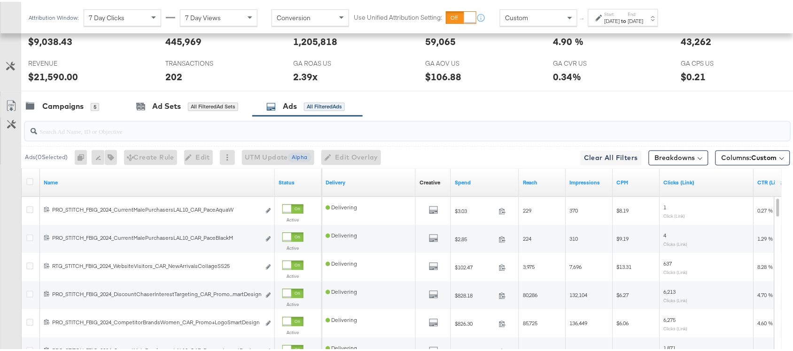
click at [99, 128] on input "search" at bounding box center [378, 126] width 683 height 18
paste input "promo+logo"
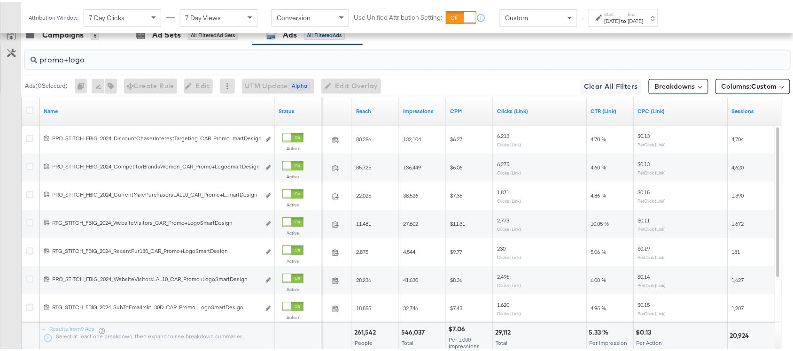
scroll to position [529, 0]
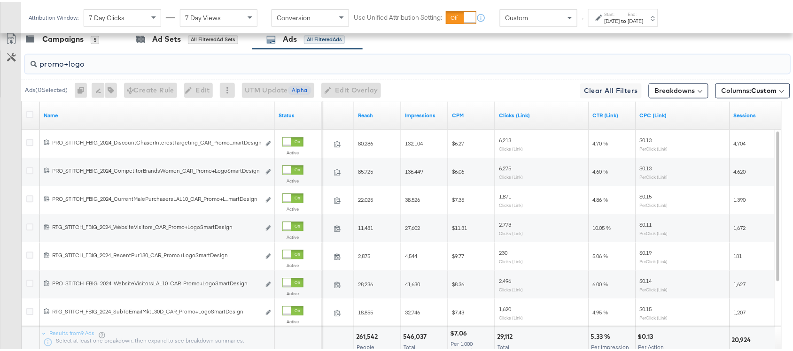
type input "promo+logo"
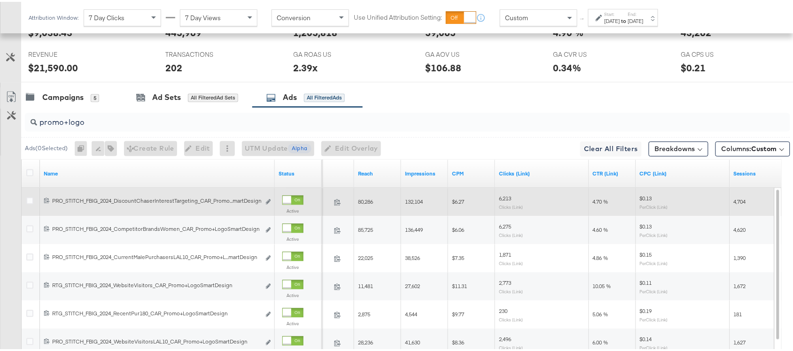
scroll to position [470, 0]
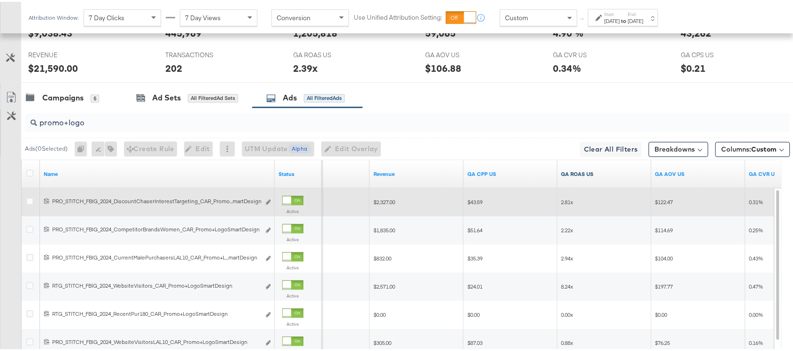
click at [600, 175] on link "GA ROAS US" at bounding box center [604, 173] width 86 height 8
click at [600, 175] on link "GA ROAS US ↓" at bounding box center [604, 173] width 86 height 8
click at [596, 174] on link "GA ROAS US ↑" at bounding box center [604, 173] width 86 height 8
click at [596, 174] on link "GA ROAS US ↓" at bounding box center [604, 173] width 86 height 8
click at [552, 107] on div "Campaigns 5 Ad Sets All Filtered Ad Sets Ads All Filtered Ads" at bounding box center [411, 96] width 780 height 20
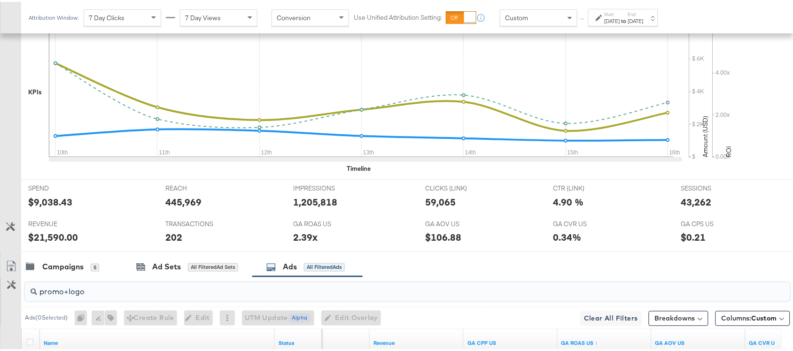
scroll to position [398, 0]
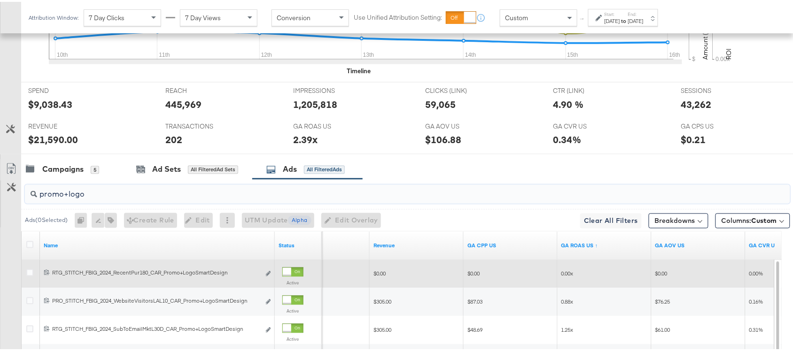
click at [112, 189] on input "promo+logo" at bounding box center [378, 189] width 683 height 18
click at [112, 189] on input "search" at bounding box center [378, 189] width 683 height 18
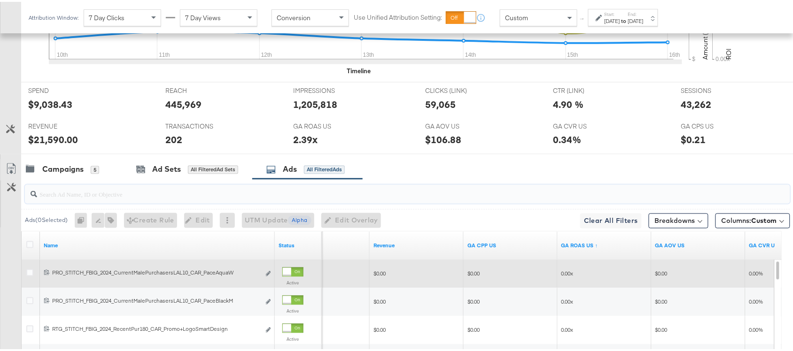
paste input "promo+logo"
type input "promo+logo"
click at [528, 163] on div "Campaigns 5 Ad Sets All Filtered Ad Sets Ads All Filtered Ads" at bounding box center [411, 168] width 780 height 20
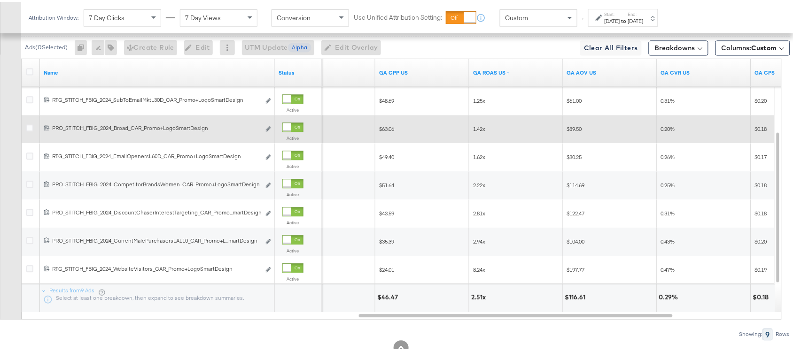
scroll to position [572, 0]
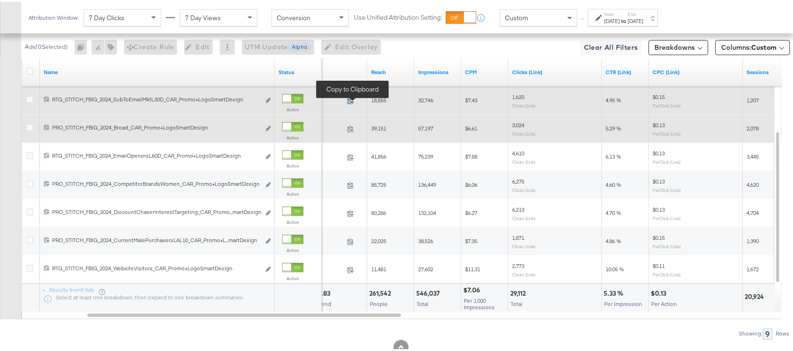
click at [350, 99] on icon at bounding box center [350, 98] width 7 height 7
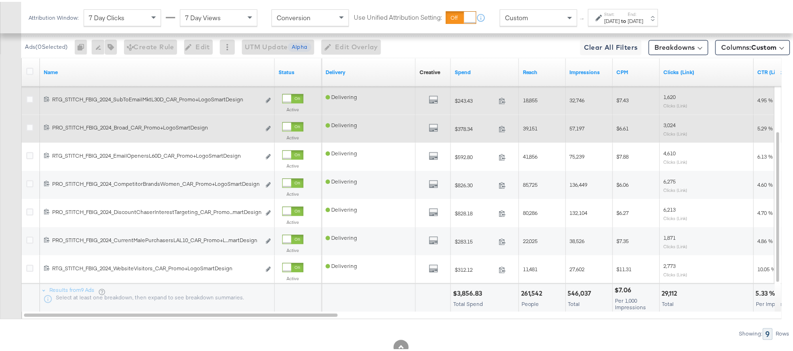
click at [439, 102] on div "All Previews" at bounding box center [433, 99] width 28 height 12
click at [435, 102] on icon "default" at bounding box center [433, 97] width 9 height 9
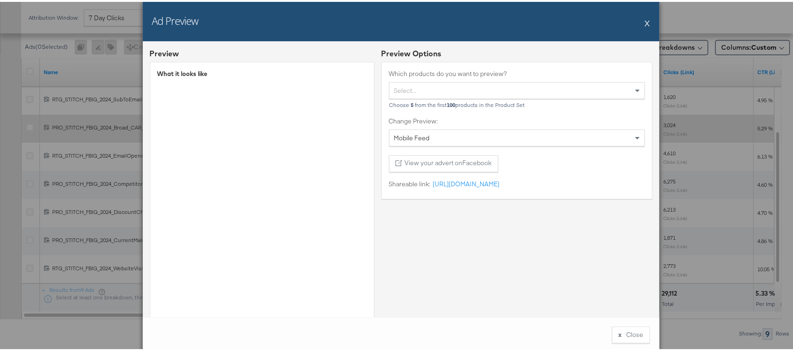
click at [645, 20] on button "X" at bounding box center [647, 21] width 5 height 19
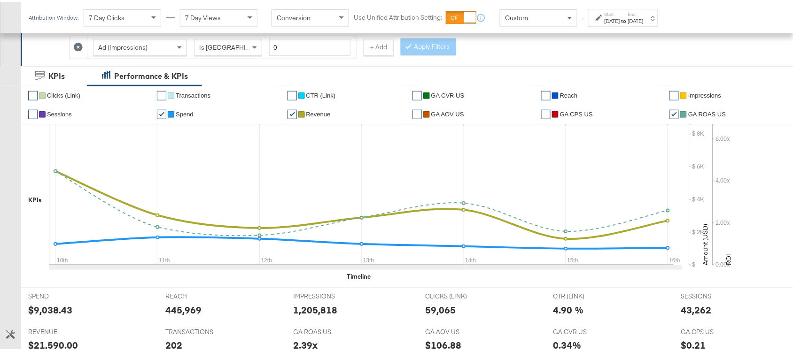
scroll to position [0, 0]
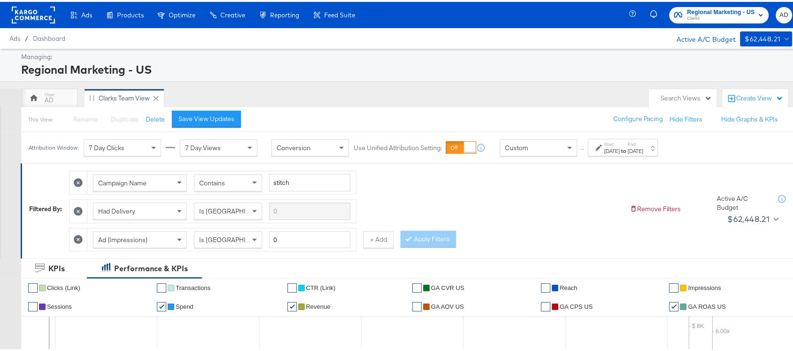
click at [31, 8] on rect at bounding box center [33, 13] width 43 height 17
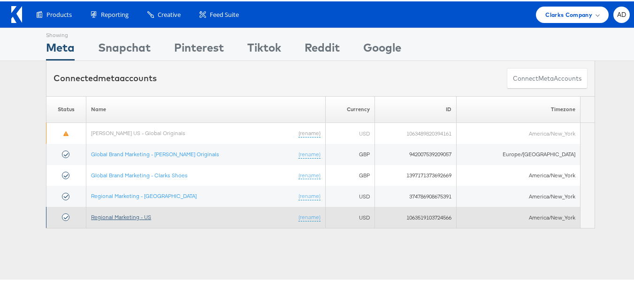
click at [129, 217] on link "Regional Marketing - US" at bounding box center [121, 215] width 60 height 7
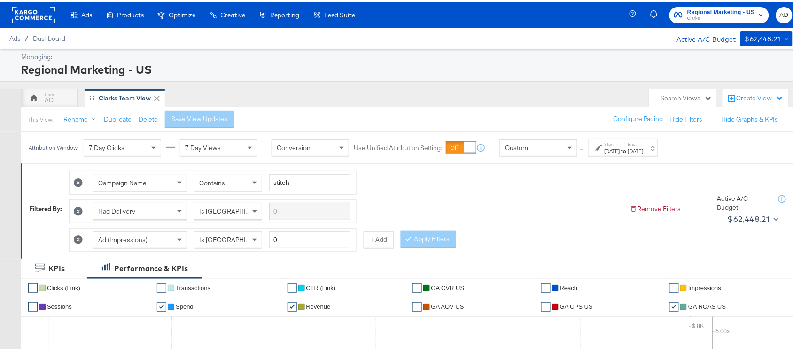
click at [641, 156] on div "Attribution Window: 7 Day Clicks 7 Day Views Conversion Use Unified Attribution…" at bounding box center [345, 145] width 648 height 31
click at [643, 149] on div "[DATE]" at bounding box center [635, 150] width 15 height 8
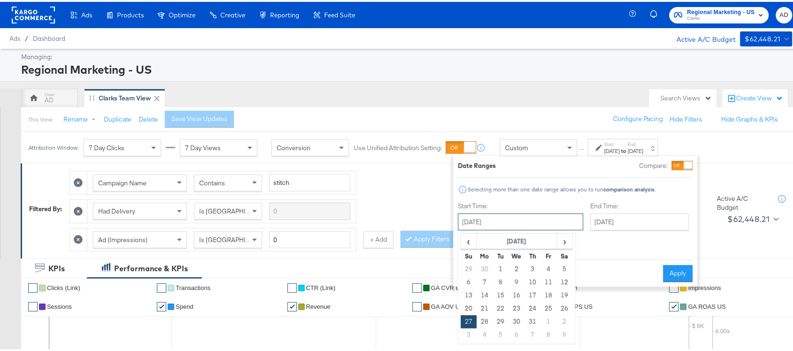
click at [500, 222] on input "July 27th 2025" at bounding box center [520, 220] width 125 height 17
click at [564, 245] on span "›" at bounding box center [564, 239] width 15 height 14
click at [470, 291] on td "10" at bounding box center [469, 293] width 16 height 13
type input "August 10th 2025"
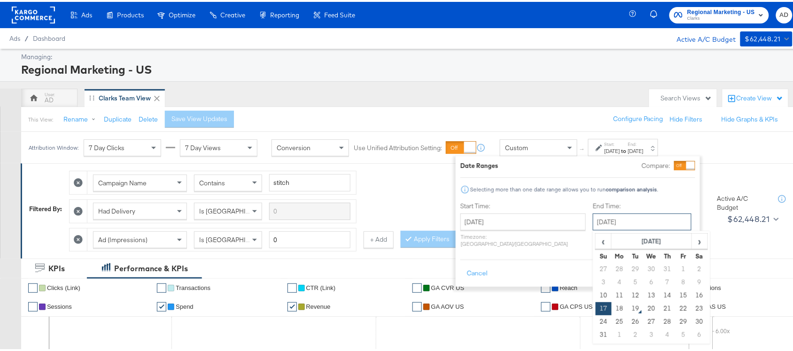
click at [604, 222] on input "August 17th 2025" at bounding box center [642, 220] width 99 height 17
click at [691, 292] on td "16" at bounding box center [699, 293] width 16 height 13
type input "August 16th 2025"
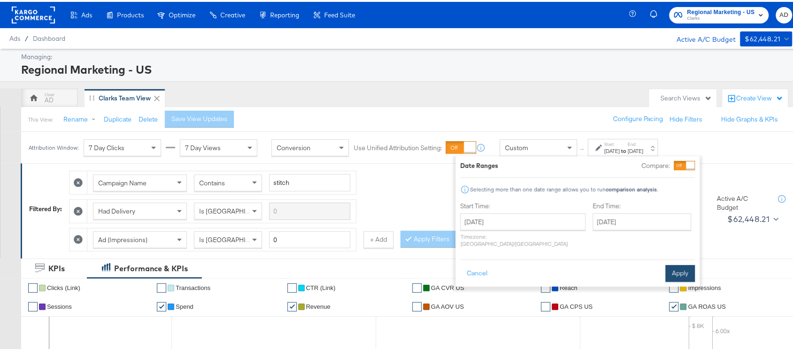
click at [674, 264] on button "Apply" at bounding box center [680, 271] width 30 height 17
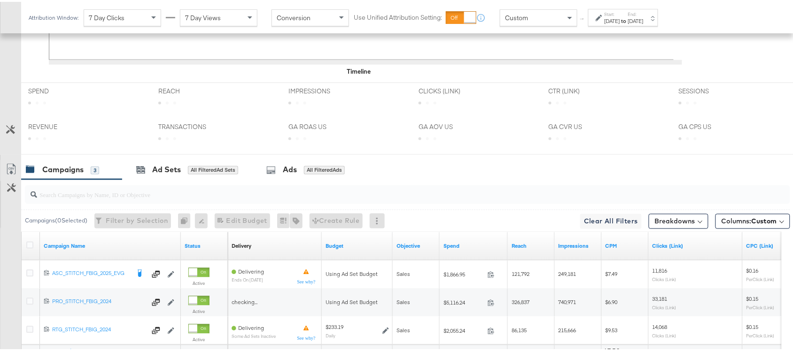
scroll to position [489, 0]
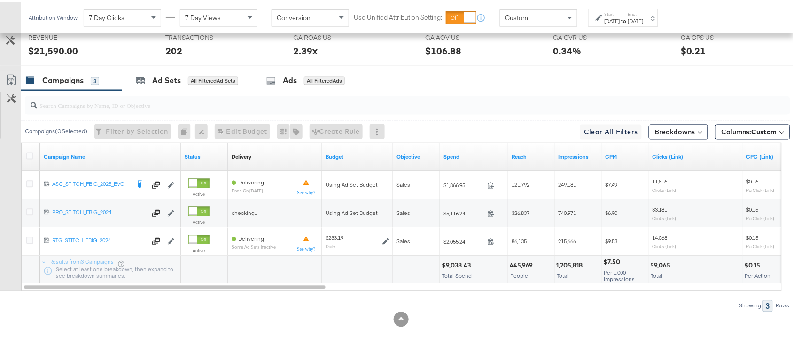
click at [87, 106] on input "search" at bounding box center [378, 100] width 683 height 18
click at [293, 86] on div "Ads All Filtered Ads" at bounding box center [307, 79] width 110 height 20
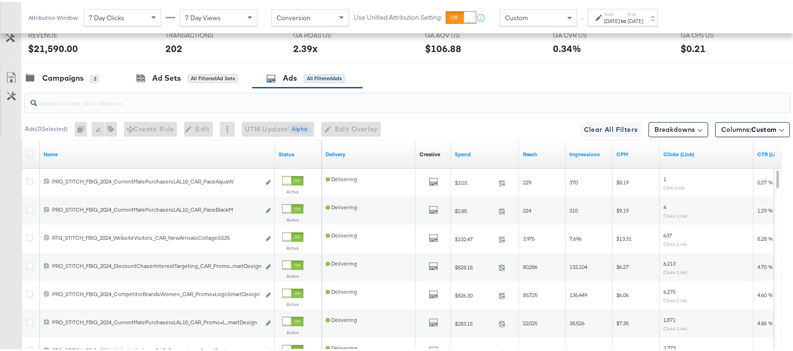
click at [118, 105] on input "search" at bounding box center [378, 98] width 683 height 18
paste input "promocollage"
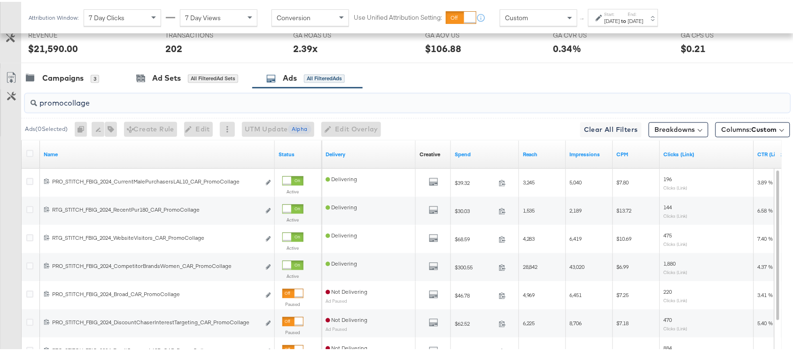
click at [154, 106] on input "promocollage" at bounding box center [378, 98] width 683 height 18
type input "promocollage"
click at [508, 74] on div "Campaigns 3 Ad Sets All Filtered Ad Sets Ads All Filtered Ads" at bounding box center [411, 77] width 780 height 20
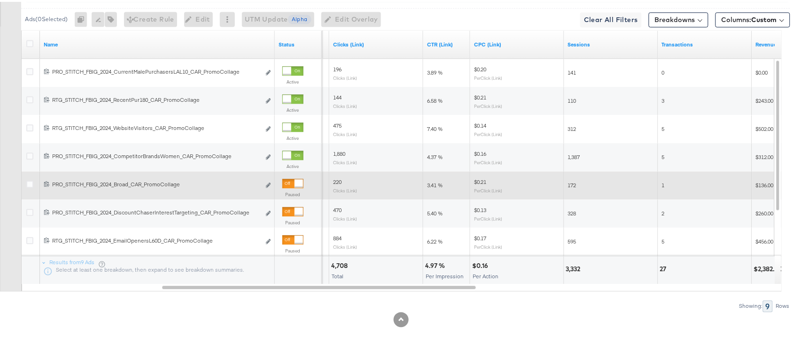
scroll to position [0, 0]
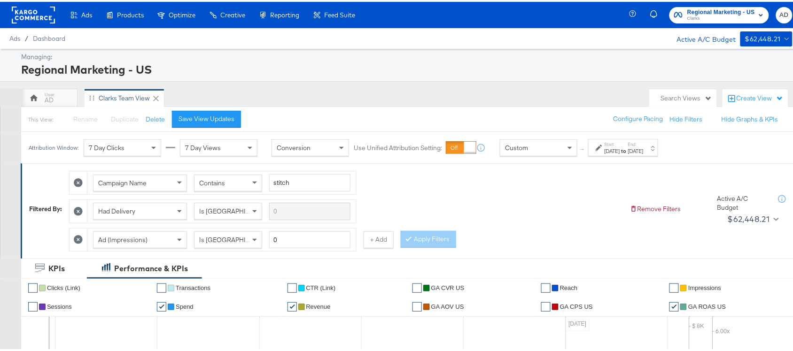
click at [558, 202] on div "Campaign Name Contains stitch Had Delivery Is Greater Than Ad (Impressions) Is …" at bounding box center [345, 206] width 553 height 85
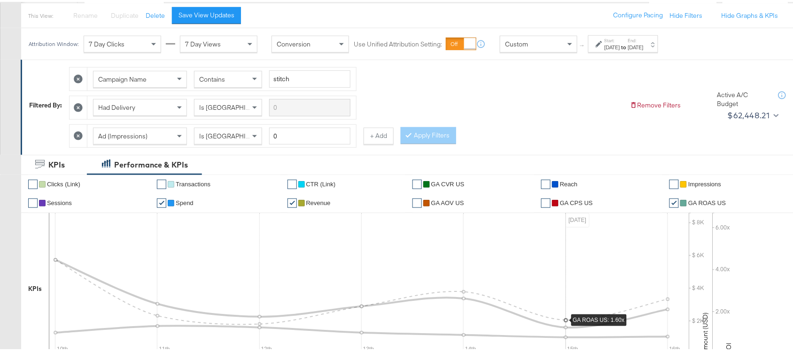
scroll to position [106, 0]
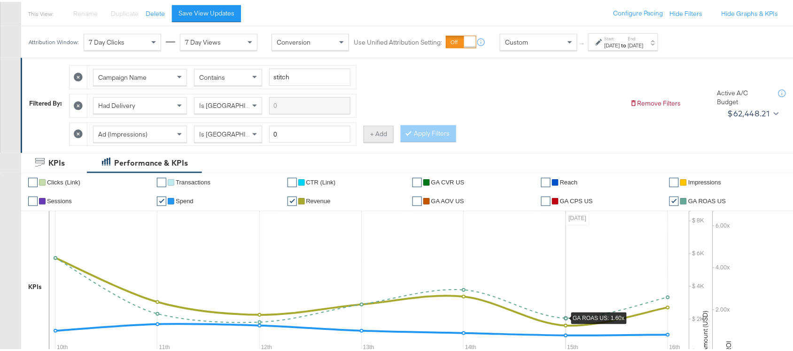
click at [381, 134] on button "+ Add" at bounding box center [378, 132] width 30 height 17
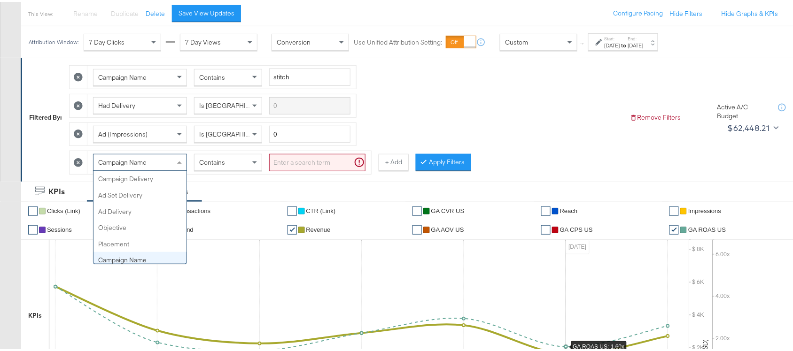
click at [160, 163] on div "Campaign Name" at bounding box center [139, 161] width 93 height 16
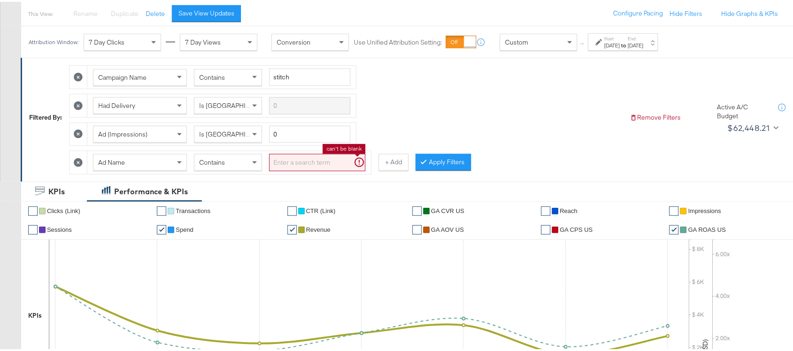
click at [322, 167] on input "search" at bounding box center [317, 160] width 96 height 17
paste input "promo+logo"
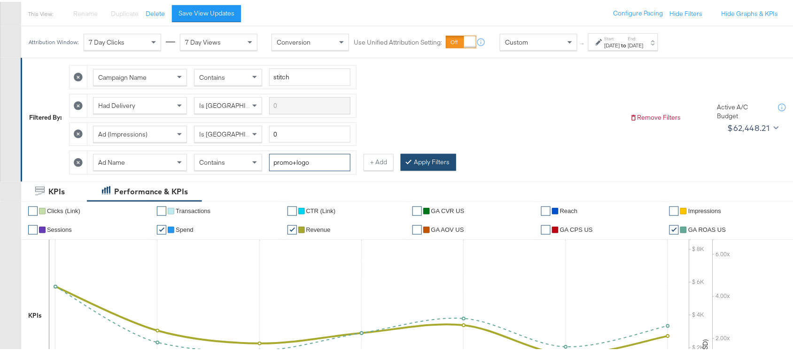
type input "promo+logo"
click at [432, 168] on button "Apply Filters" at bounding box center [428, 160] width 55 height 17
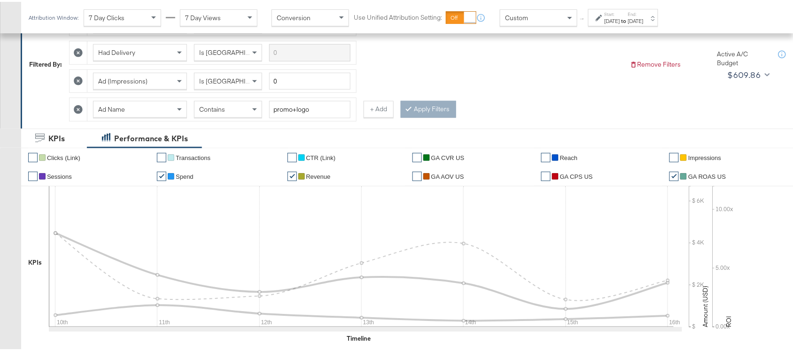
scroll to position [490, 0]
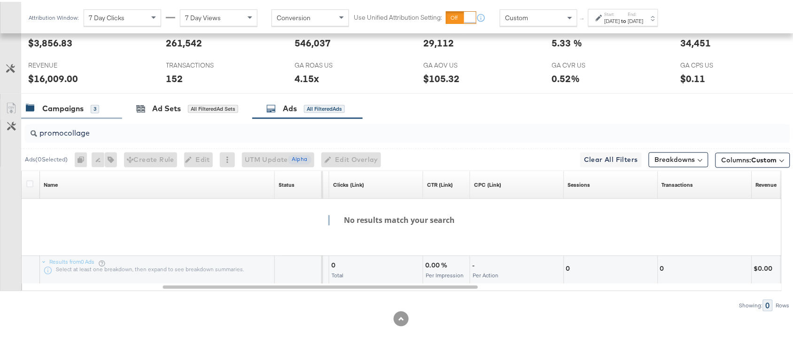
click at [34, 104] on icon at bounding box center [30, 106] width 9 height 9
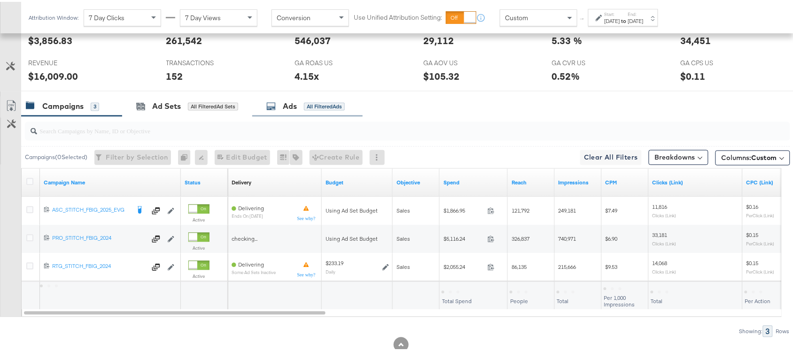
click at [278, 114] on div "Ads All Filtered Ads" at bounding box center [307, 105] width 110 height 20
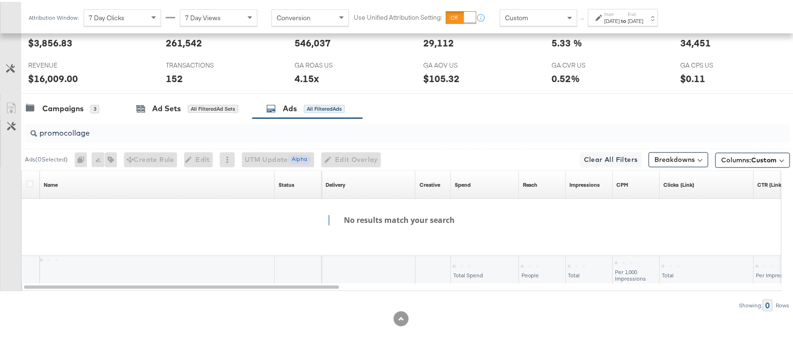
click at [278, 114] on div "Ads All Filtered Ads" at bounding box center [307, 107] width 110 height 20
click at [119, 108] on div "Campaigns 3" at bounding box center [71, 107] width 101 height 20
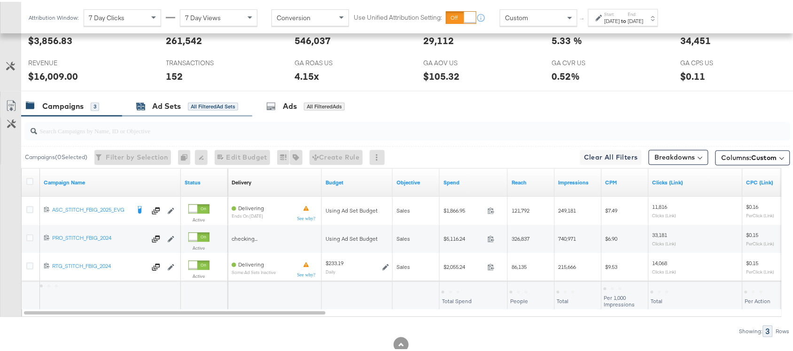
click at [162, 104] on div "Ad Sets" at bounding box center [166, 105] width 29 height 11
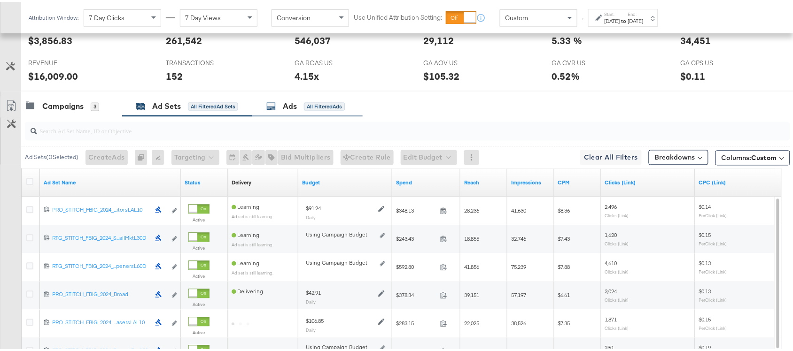
click at [288, 110] on div "Ads" at bounding box center [290, 105] width 14 height 11
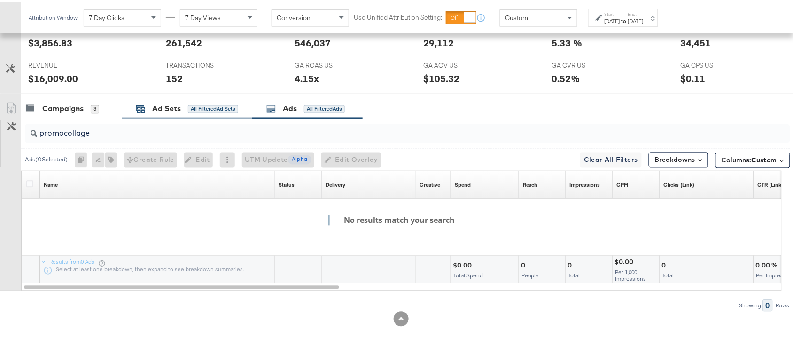
click at [167, 109] on div "Ad Sets" at bounding box center [166, 107] width 29 height 11
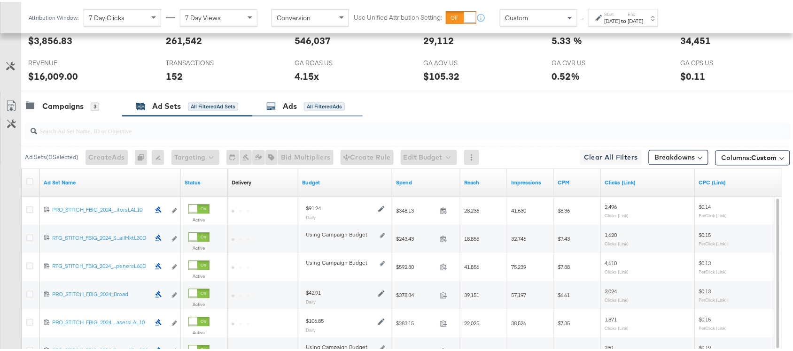
click at [281, 107] on div "Ads All Filtered Ads" at bounding box center [305, 105] width 78 height 11
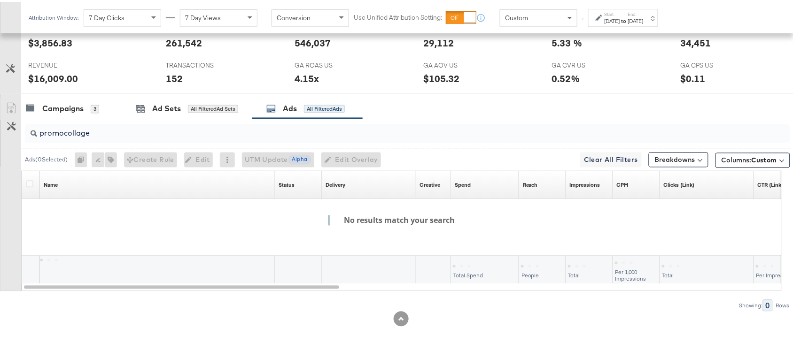
click at [281, 107] on div "Ads All Filtered Ads" at bounding box center [305, 107] width 78 height 11
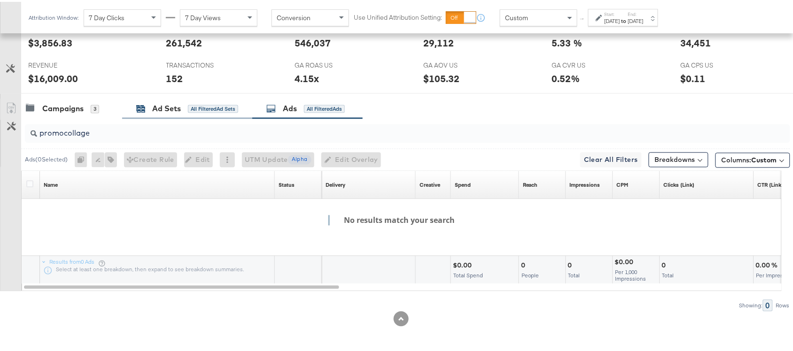
click at [170, 105] on div "Ad Sets" at bounding box center [166, 107] width 29 height 11
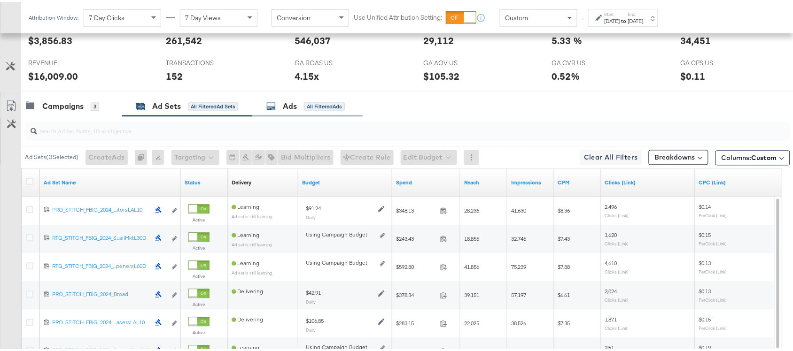
click at [289, 101] on div "Ads All Filtered Ads" at bounding box center [307, 105] width 110 height 20
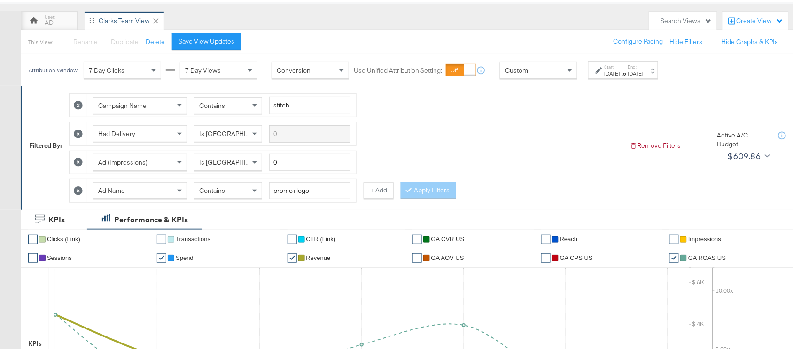
scroll to position [50, 0]
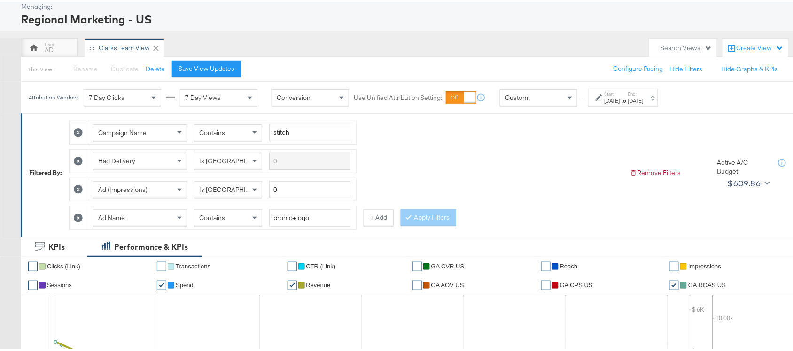
click at [79, 219] on icon at bounding box center [78, 216] width 9 height 9
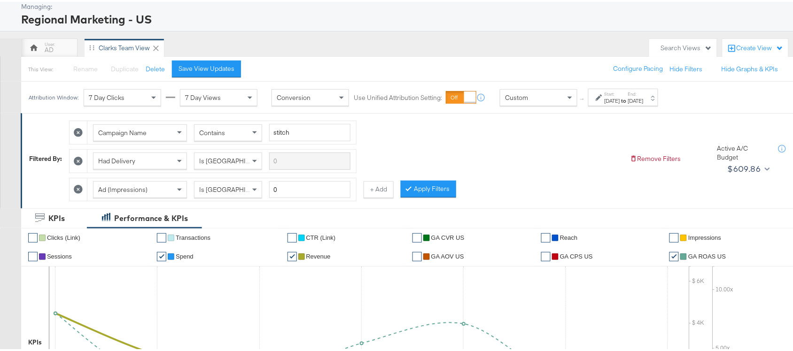
scroll to position [461, 0]
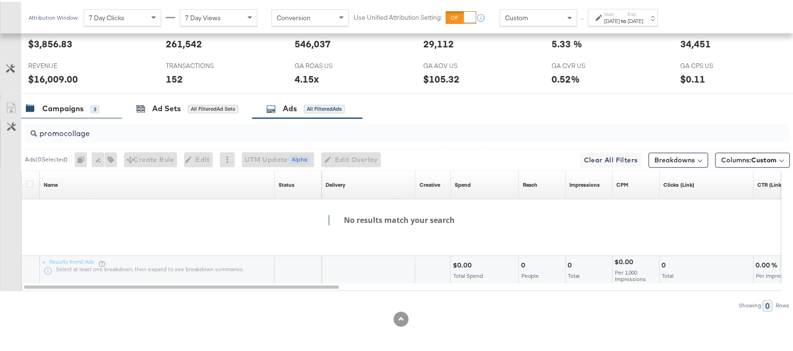
click at [78, 109] on div "Campaigns" at bounding box center [62, 107] width 41 height 11
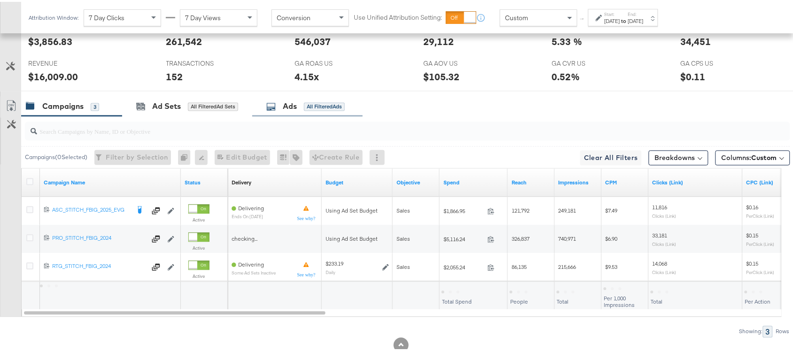
click at [288, 107] on div "Ads" at bounding box center [290, 105] width 14 height 11
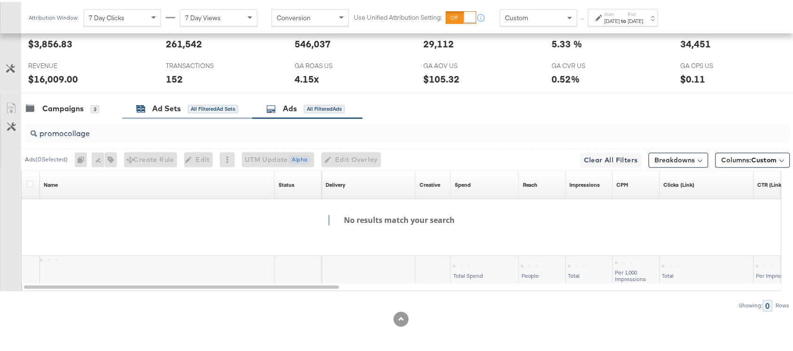
click at [137, 106] on icon at bounding box center [139, 106] width 4 height 3
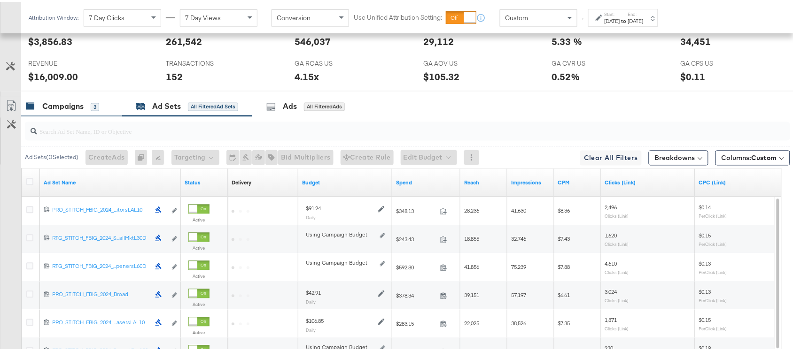
click at [69, 109] on div "Campaigns" at bounding box center [62, 105] width 41 height 11
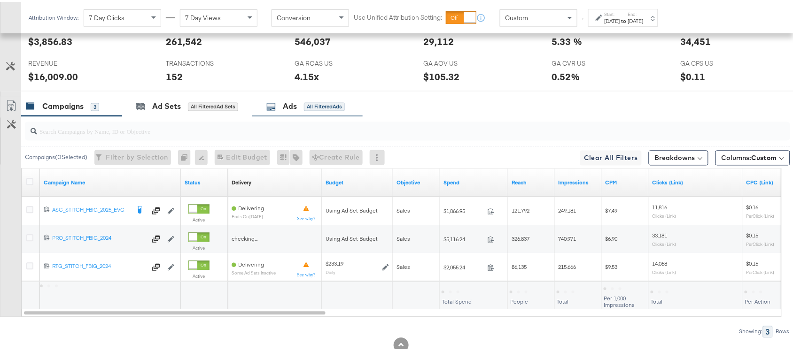
click at [278, 110] on div "Ads All Filtered Ads" at bounding box center [305, 105] width 78 height 11
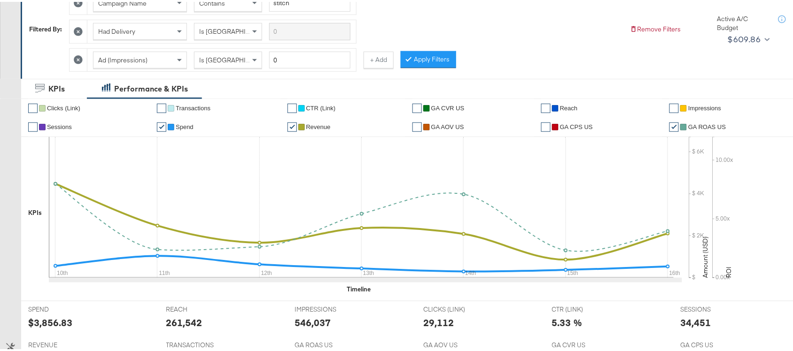
scroll to position [0, 0]
